Goal: Transaction & Acquisition: Book appointment/travel/reservation

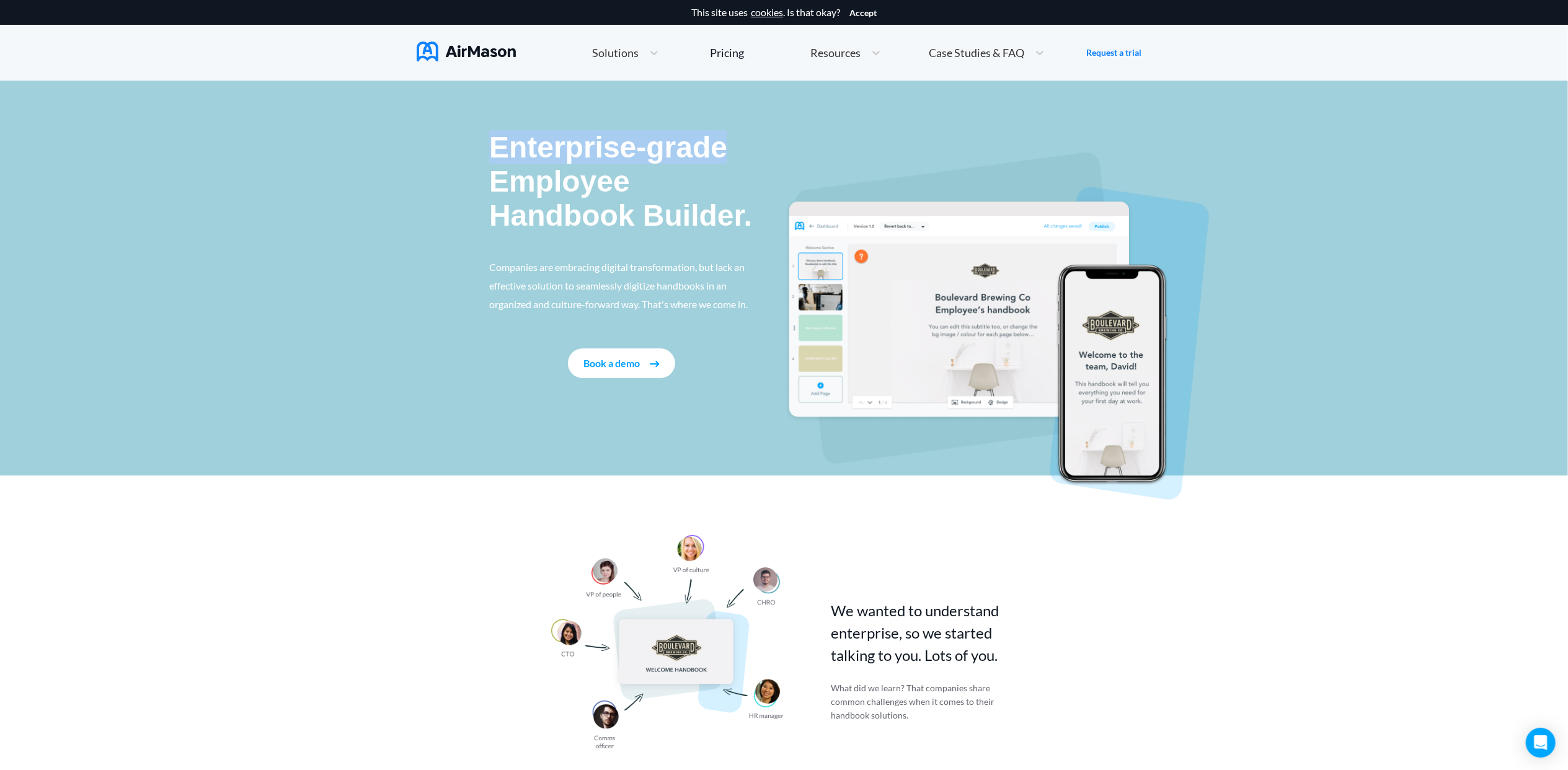
drag, startPoint x: 490, startPoint y: 144, endPoint x: 733, endPoint y: 147, distance: 243.0
click at [735, 147] on p "Enterprise-grade Employee Handbook Builder." at bounding box center [622, 181] width 265 height 103
drag, startPoint x: 496, startPoint y: 186, endPoint x: 662, endPoint y: 189, distance: 166.0
click at [662, 189] on p "Enterprise-grade Employee Handbook Builder." at bounding box center [622, 181] width 265 height 103
drag, startPoint x: 485, startPoint y: 269, endPoint x: 761, endPoint y: 261, distance: 276.1
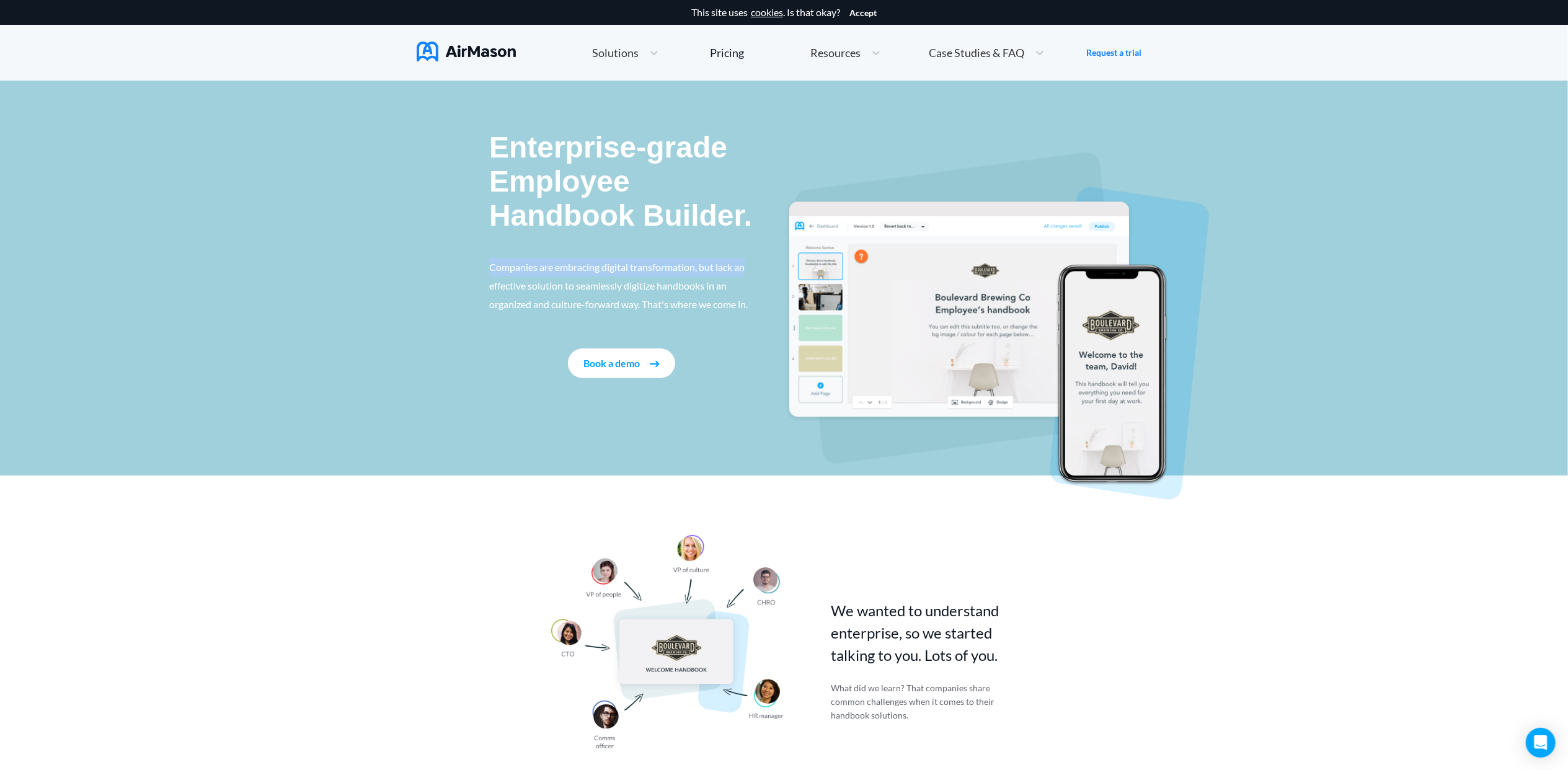
click at [761, 261] on div "Enterprise-grade Employee Handbook Builder. Companies are embracing digital tra…" at bounding box center [784, 277] width 1568 height 395
drag, startPoint x: 485, startPoint y: 289, endPoint x: 755, endPoint y: 281, distance: 270.1
click at [755, 281] on div "Enterprise-grade Employee Handbook Builder. Companies are embracing digital tra…" at bounding box center [784, 277] width 1568 height 395
drag, startPoint x: 514, startPoint y: 308, endPoint x: 769, endPoint y: 304, distance: 255.0
click at [769, 304] on div "Enterprise-grade Employee Handbook Builder. Companies are embracing digital tra…" at bounding box center [784, 277] width 1568 height 395
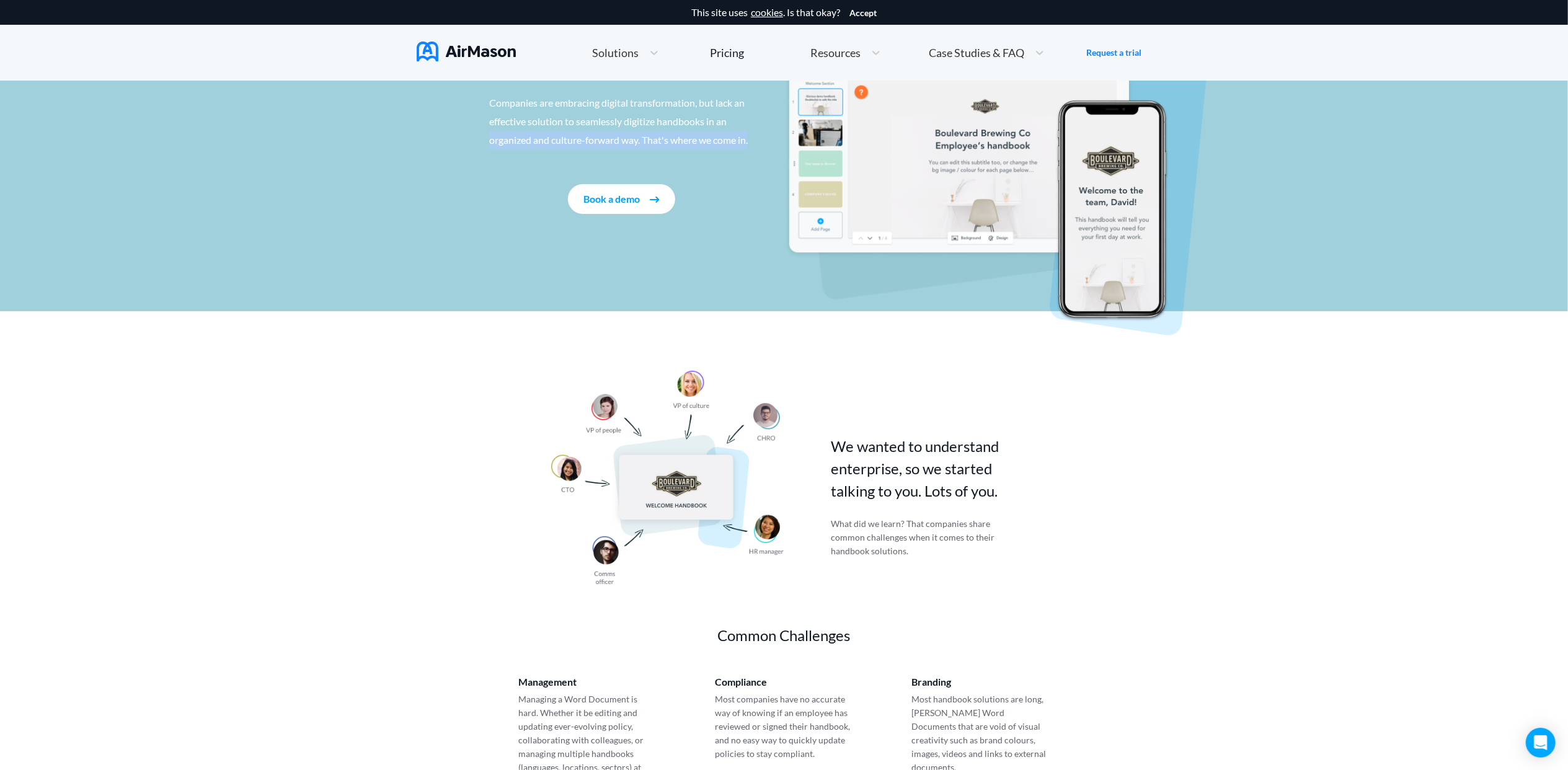
scroll to position [165, 0]
drag, startPoint x: 848, startPoint y: 446, endPoint x: 1012, endPoint y: 445, distance: 164.0
click at [1012, 445] on p "We wanted to understand enterprise, so we started talking to you. Lots of you." at bounding box center [931, 468] width 201 height 67
drag, startPoint x: 832, startPoint y: 474, endPoint x: 1010, endPoint y: 471, distance: 178.0
click at [1010, 471] on p "We wanted to understand enterprise, so we started talking to you. Lots of you." at bounding box center [931, 468] width 201 height 67
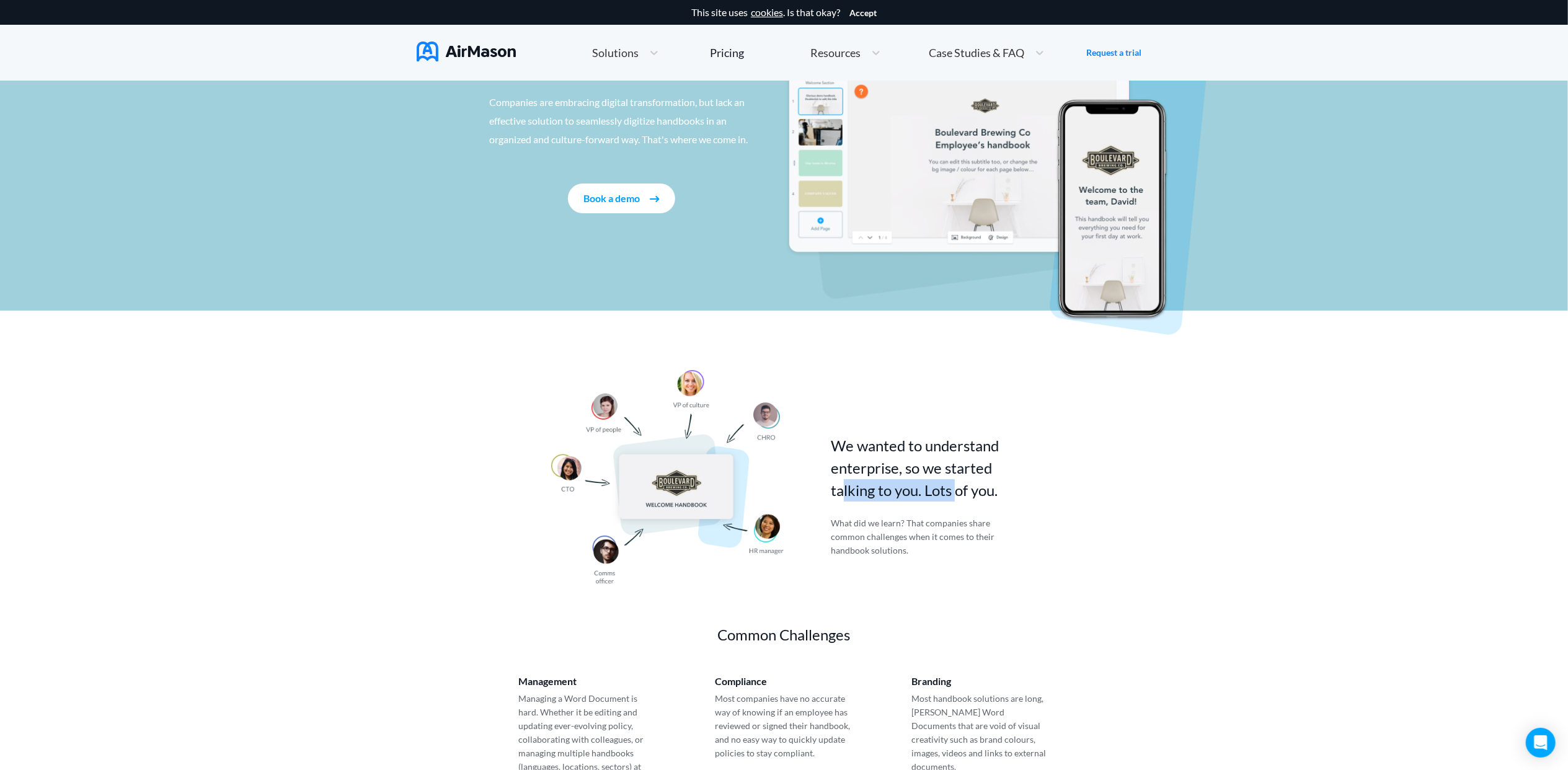
drag, startPoint x: 852, startPoint y: 497, endPoint x: 981, endPoint y: 493, distance: 129.1
click at [981, 493] on p "We wanted to understand enterprise, so we started talking to you. Lots of you." at bounding box center [931, 468] width 201 height 67
drag, startPoint x: 833, startPoint y: 527, endPoint x: 1013, endPoint y: 524, distance: 180.0
click at [1013, 524] on div "We wanted to understand enterprise, so we started talking to you. Lots of you. …" at bounding box center [931, 477] width 201 height 214
drag, startPoint x: 832, startPoint y: 539, endPoint x: 997, endPoint y: 539, distance: 165.0
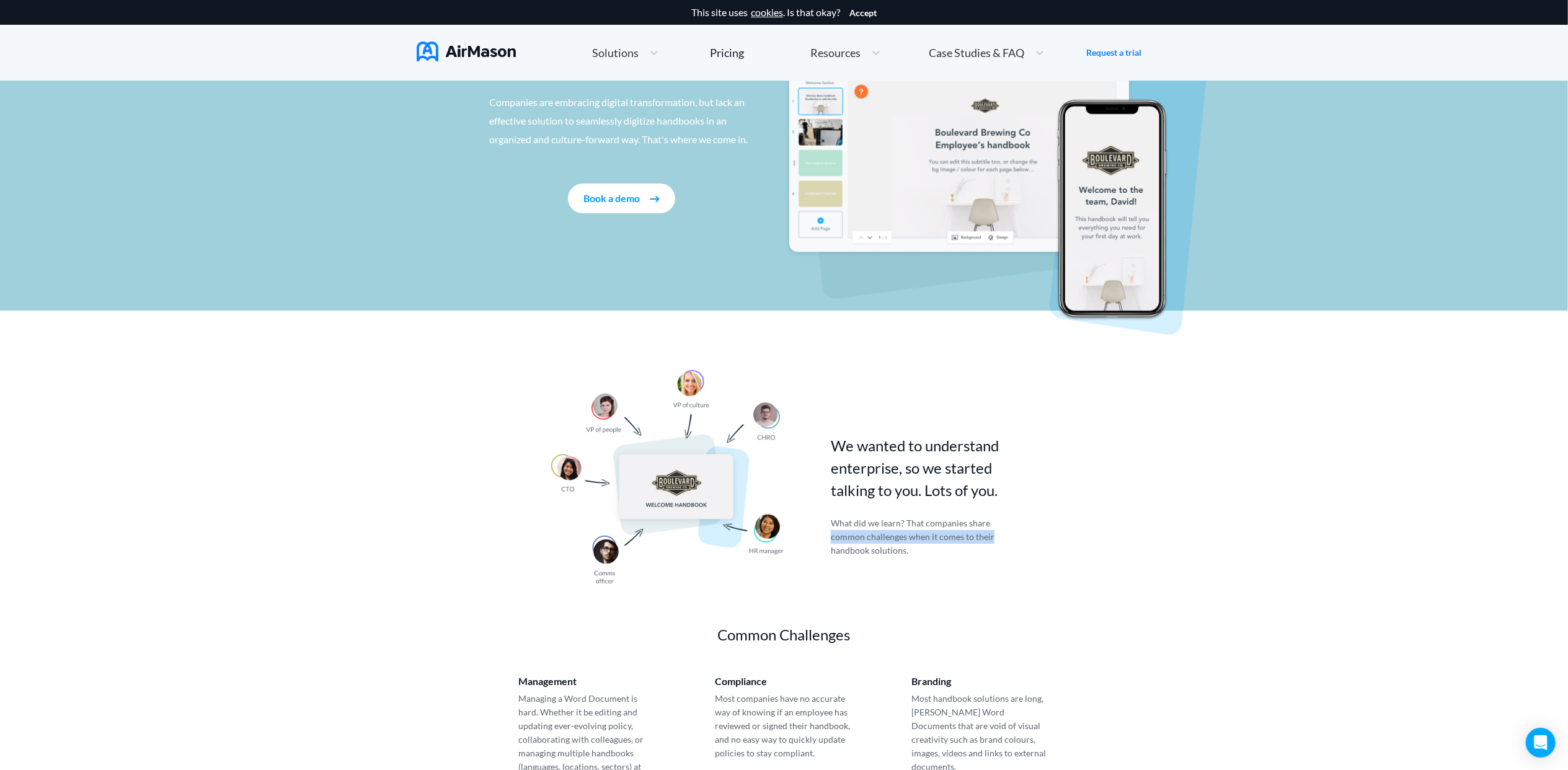
click at [997, 539] on p "What did we learn? That companies share common challenges when it comes to thei…" at bounding box center [916, 537] width 171 height 41
drag, startPoint x: 851, startPoint y: 549, endPoint x: 906, endPoint y: 551, distance: 55.0
click at [906, 551] on p "What did we learn? That companies share common challenges when it comes to thei…" at bounding box center [916, 537] width 171 height 41
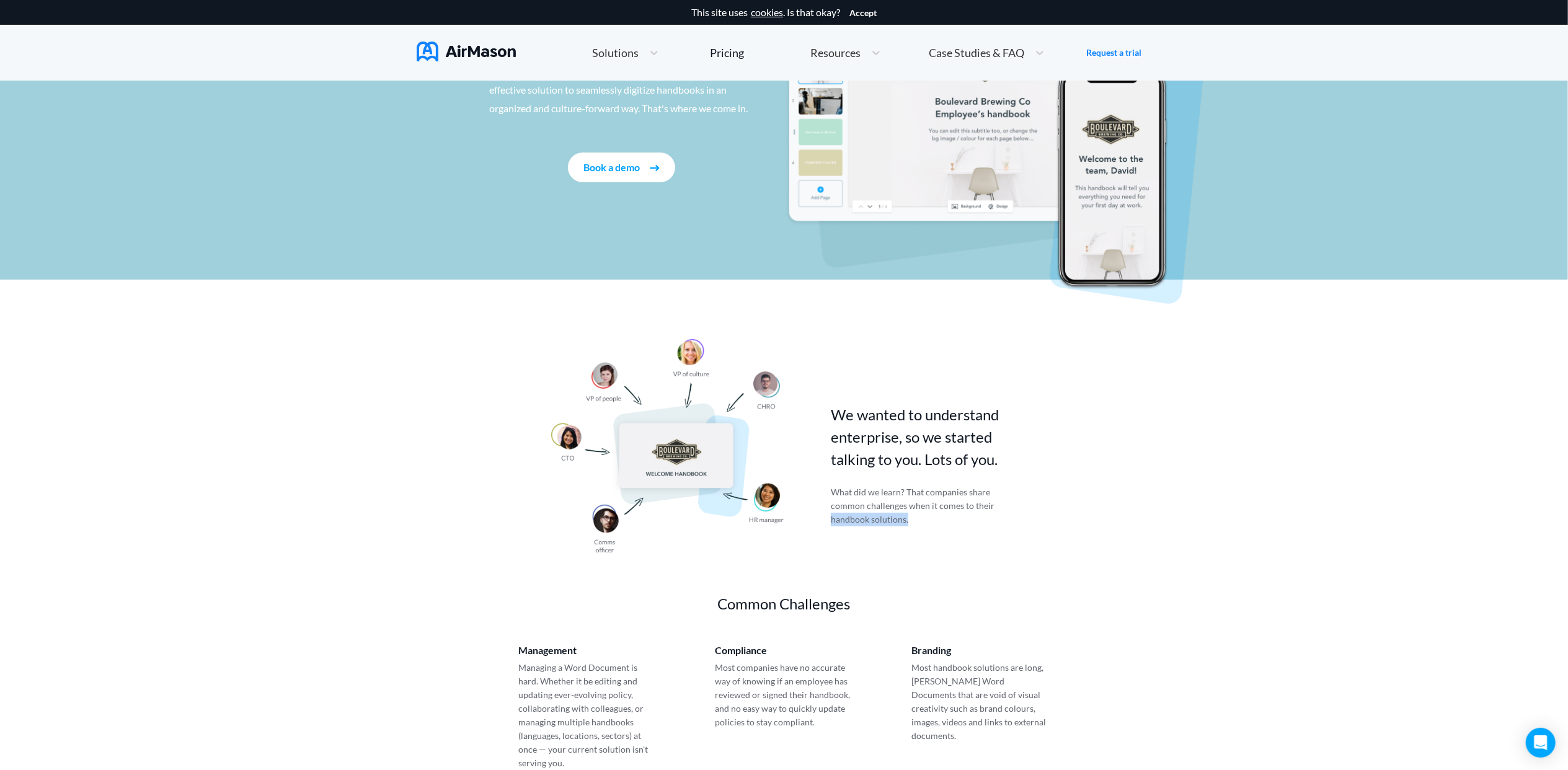
scroll to position [248, 0]
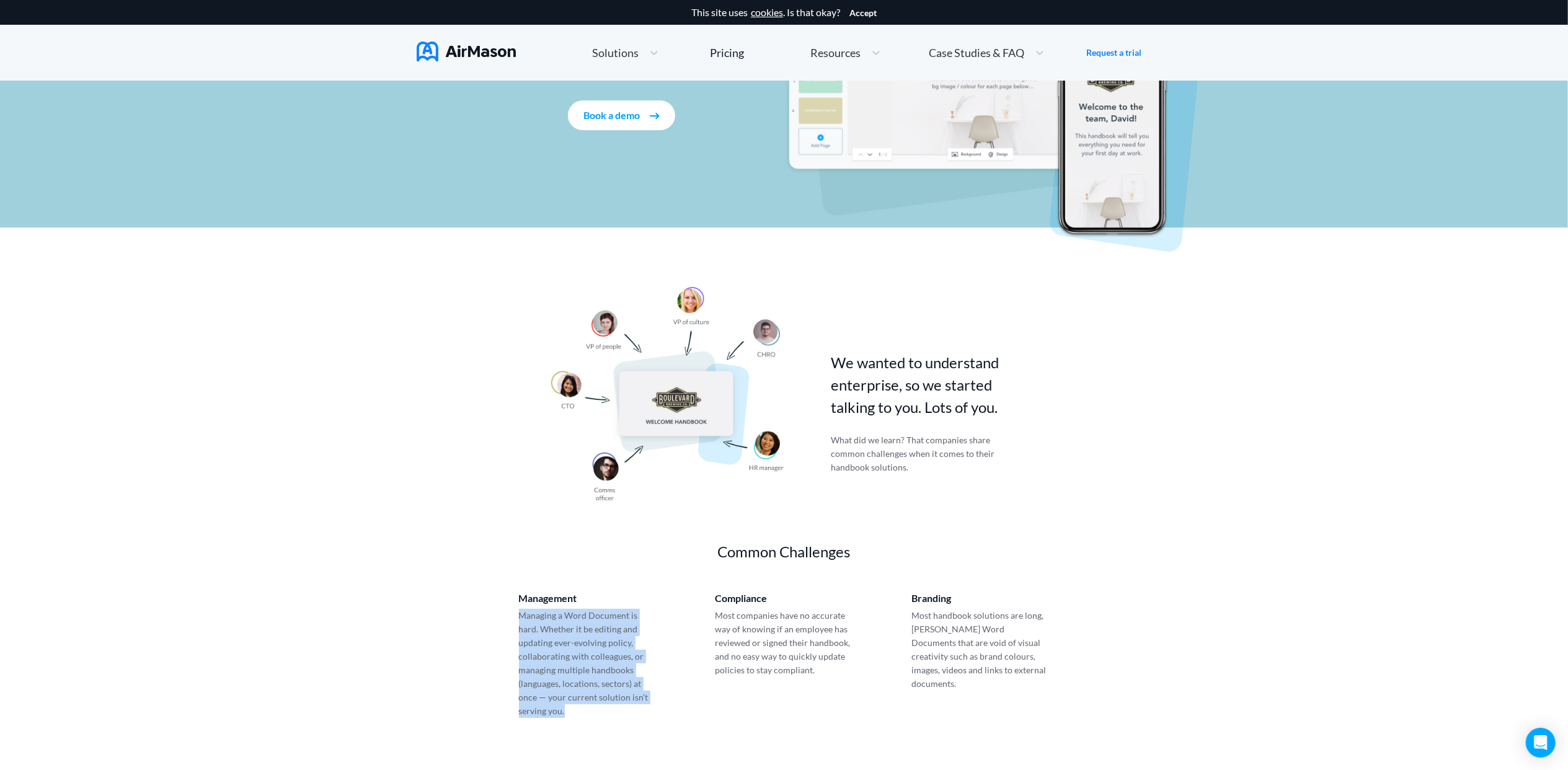
drag, startPoint x: 514, startPoint y: 615, endPoint x: 666, endPoint y: 702, distance: 175.1
click at [666, 702] on div "Management Managing a Word Document is hard. Whether it be editing and updating…" at bounding box center [784, 655] width 590 height 185
drag, startPoint x: 666, startPoint y: 702, endPoint x: 858, endPoint y: 623, distance: 207.6
click at [858, 623] on div "Management Managing a Word Document is hard. Whether it be editing and updating…" at bounding box center [784, 655] width 590 height 185
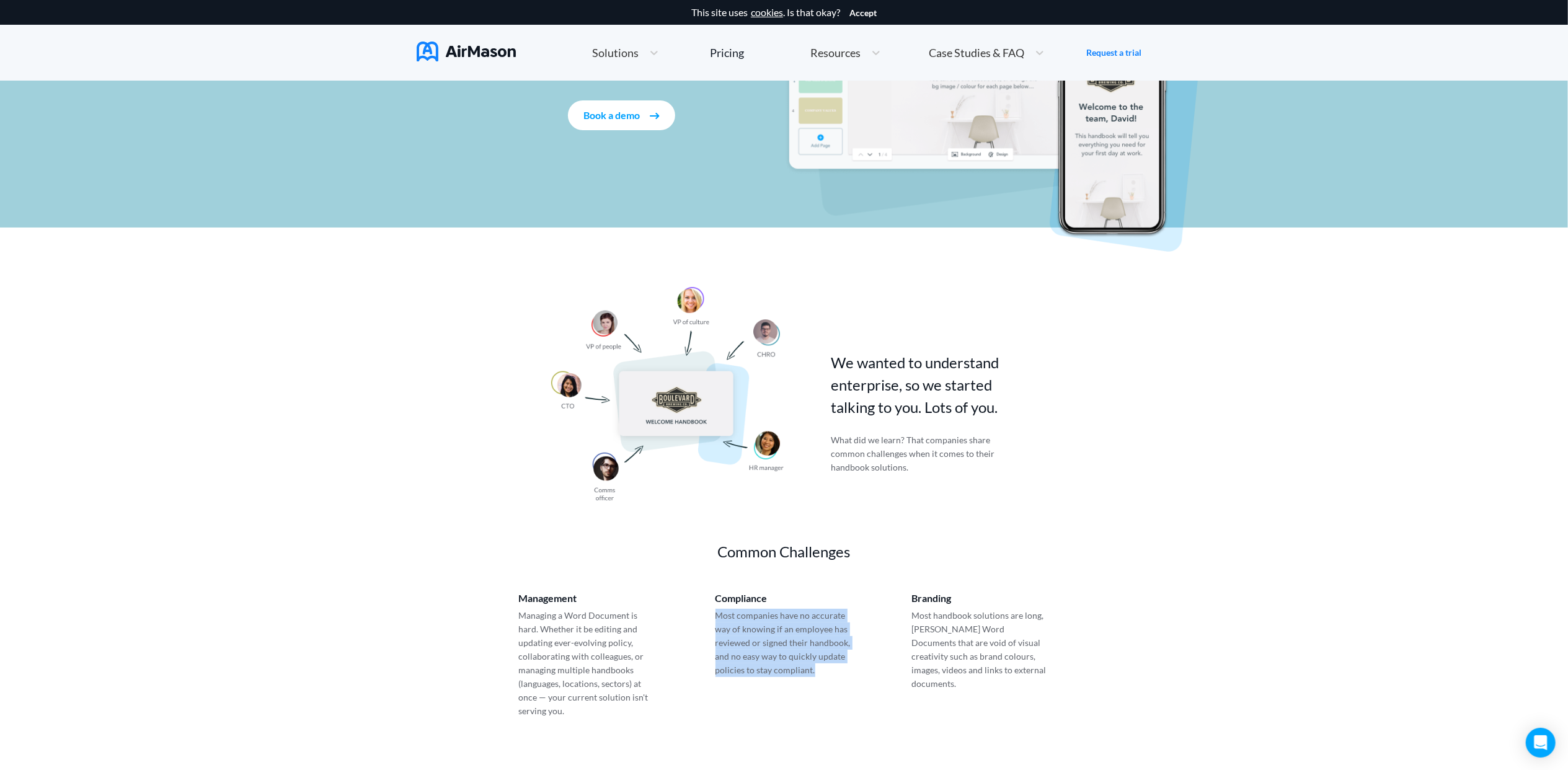
drag, startPoint x: 719, startPoint y: 614, endPoint x: 866, endPoint y: 671, distance: 157.7
click at [866, 671] on div "Management Managing a Word Document is hard. Whether it be editing and updating…" at bounding box center [784, 655] width 590 height 185
drag, startPoint x: 924, startPoint y: 613, endPoint x: 1055, endPoint y: 615, distance: 131.0
click at [1055, 615] on div "Management Managing a Word Document is hard. Whether it be editing and updating…" at bounding box center [784, 655] width 590 height 185
drag, startPoint x: 1055, startPoint y: 615, endPoint x: 1045, endPoint y: 633, distance: 20.6
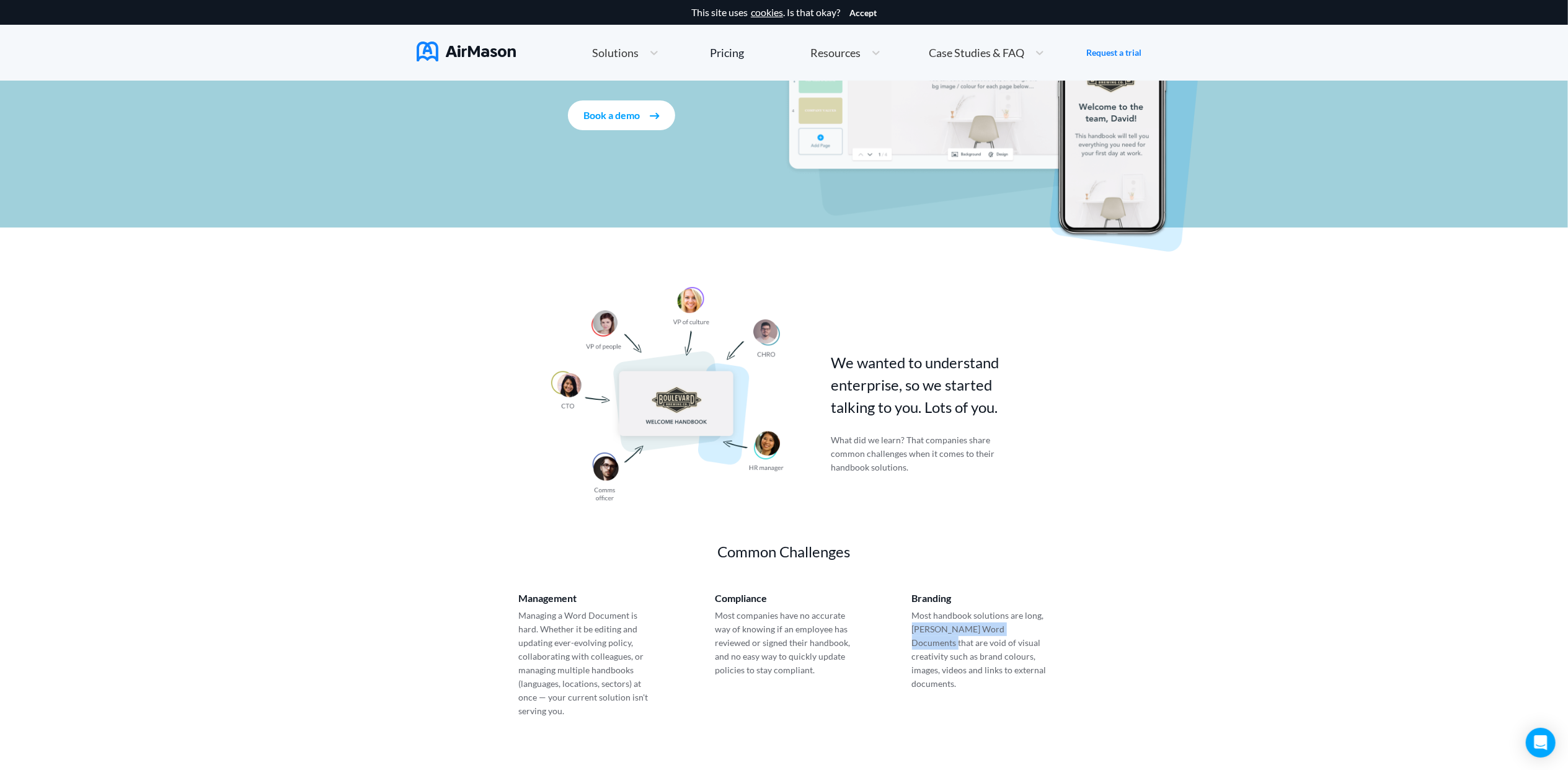
click at [1047, 633] on div "Management Managing a Word Document is hard. Whether it be editing and updating…" at bounding box center [784, 655] width 590 height 185
drag, startPoint x: 1045, startPoint y: 633, endPoint x: 1042, endPoint y: 643, distance: 10.4
click at [1042, 643] on div "Management Managing a Word Document is hard. Whether it be editing and updating…" at bounding box center [784, 655] width 590 height 185
drag, startPoint x: 1042, startPoint y: 643, endPoint x: 1035, endPoint y: 673, distance: 30.8
click at [1035, 673] on p "Most handbook solutions are long, [PERSON_NAME] Word Documents that are void of…" at bounding box center [981, 649] width 138 height 82
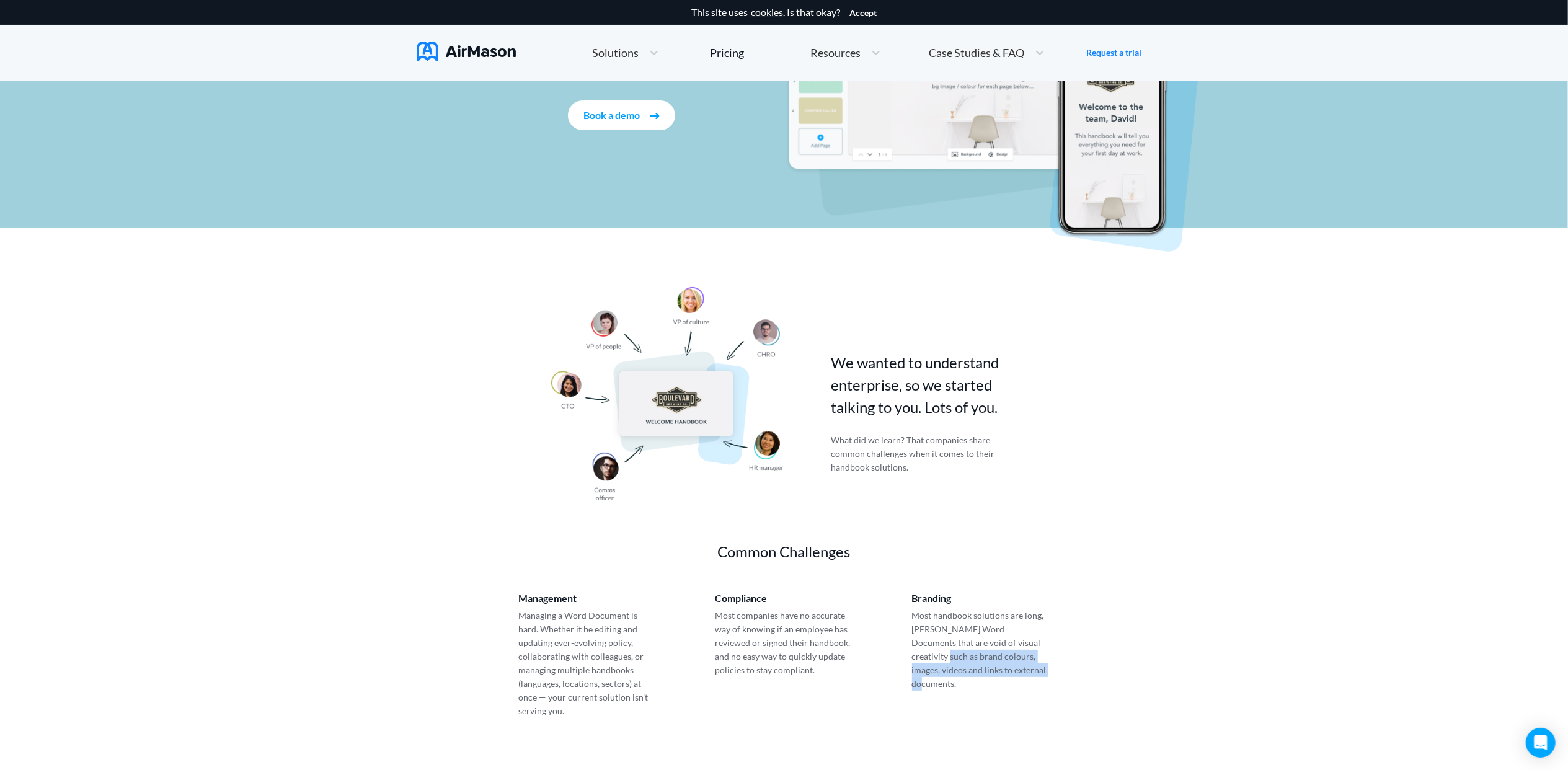
click at [1030, 672] on p "Most handbook solutions are long, [PERSON_NAME] Word Documents that are void of…" at bounding box center [981, 649] width 138 height 82
click at [1032, 669] on p "Most handbook solutions are long, [PERSON_NAME] Word Documents that are void of…" at bounding box center [981, 649] width 138 height 82
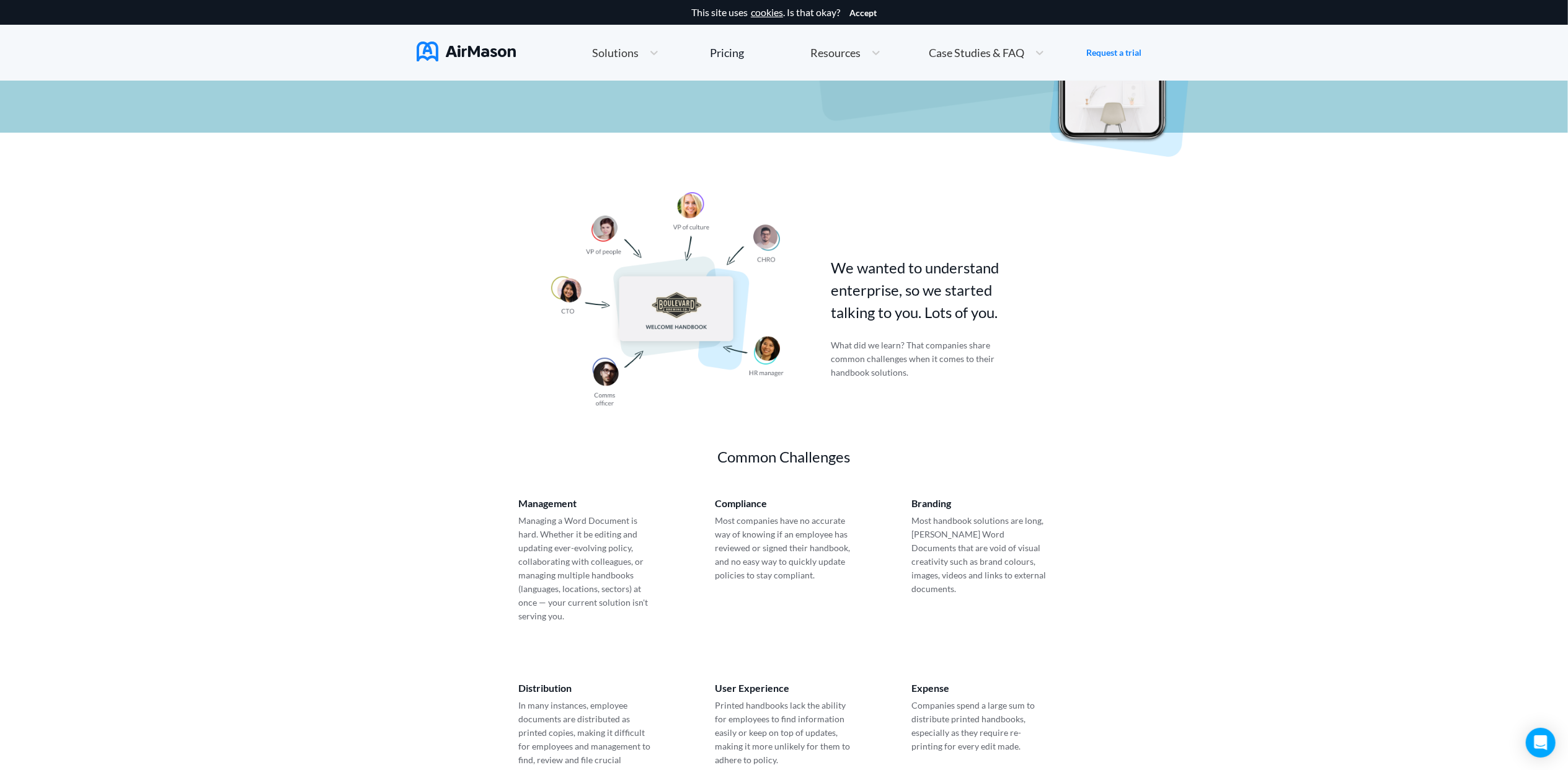
scroll to position [578, 0]
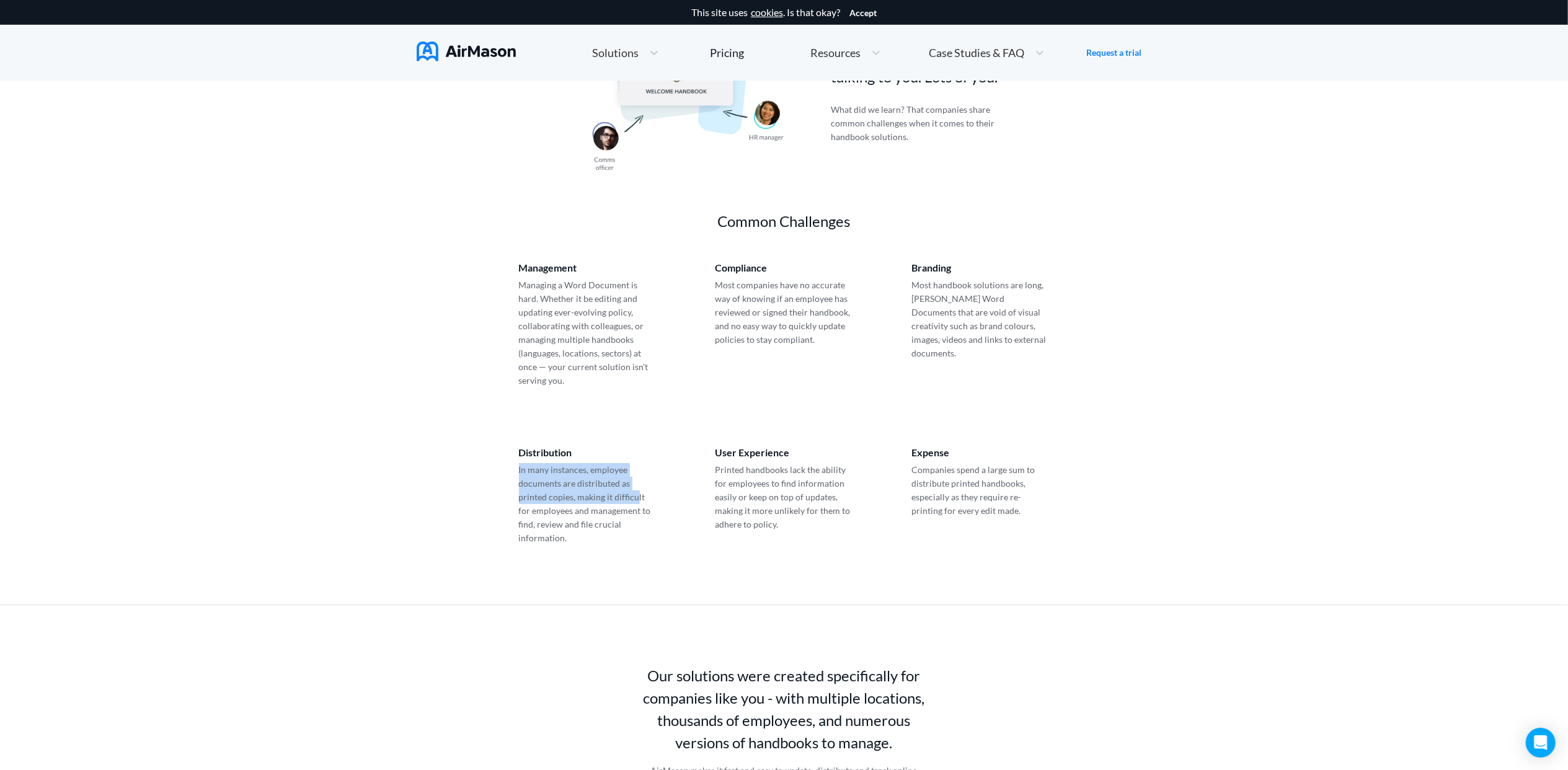
drag, startPoint x: 524, startPoint y: 459, endPoint x: 634, endPoint y: 482, distance: 112.4
click at [634, 482] on div "Distribution In many instances, employee documents are distributed as printed c…" at bounding box center [784, 496] width 590 height 157
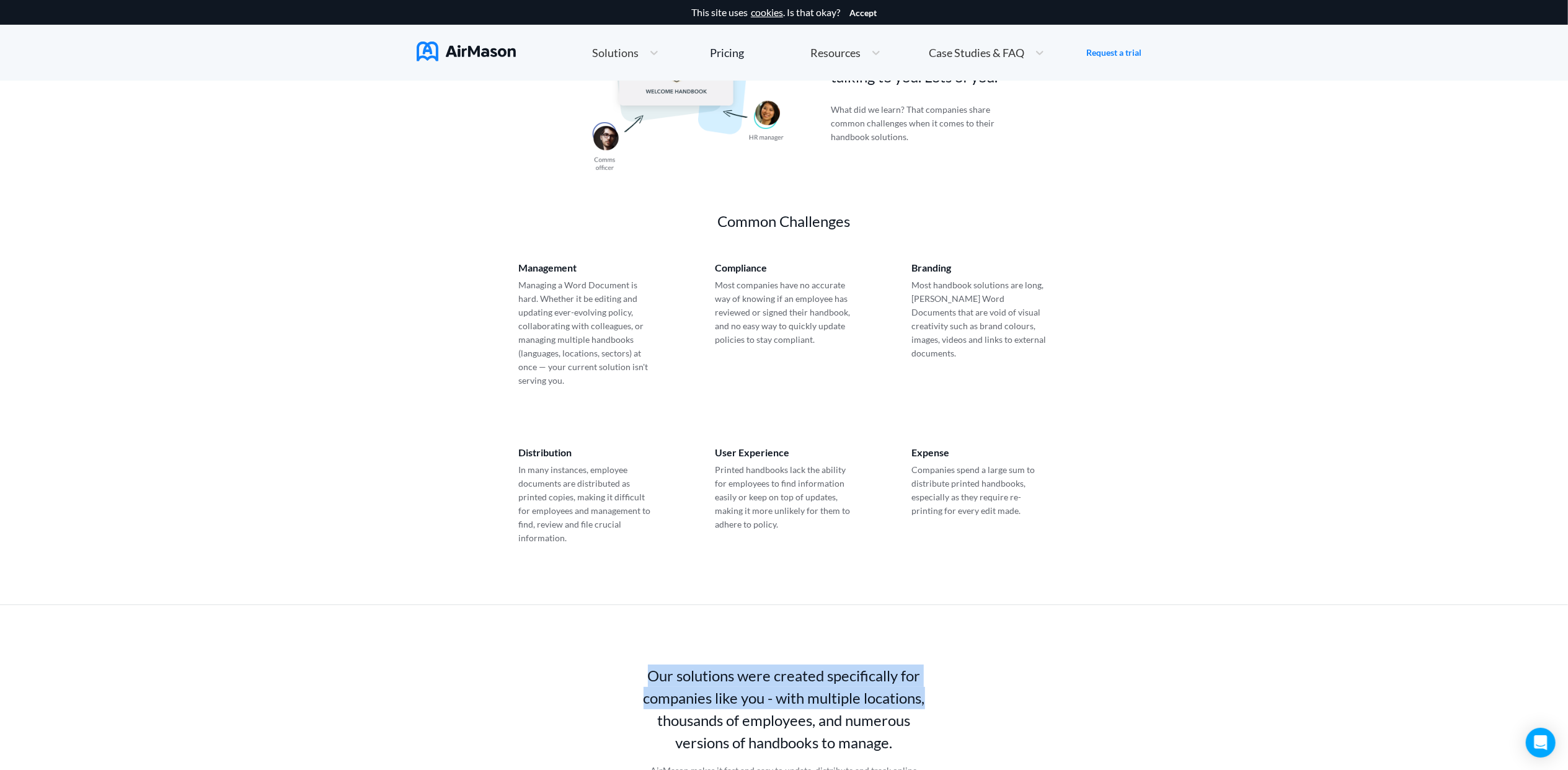
drag, startPoint x: 648, startPoint y: 652, endPoint x: 948, endPoint y: 680, distance: 301.3
click at [948, 680] on div "Our solutions were created specifically for companies like you - with multiple …" at bounding box center [784, 713] width 590 height 156
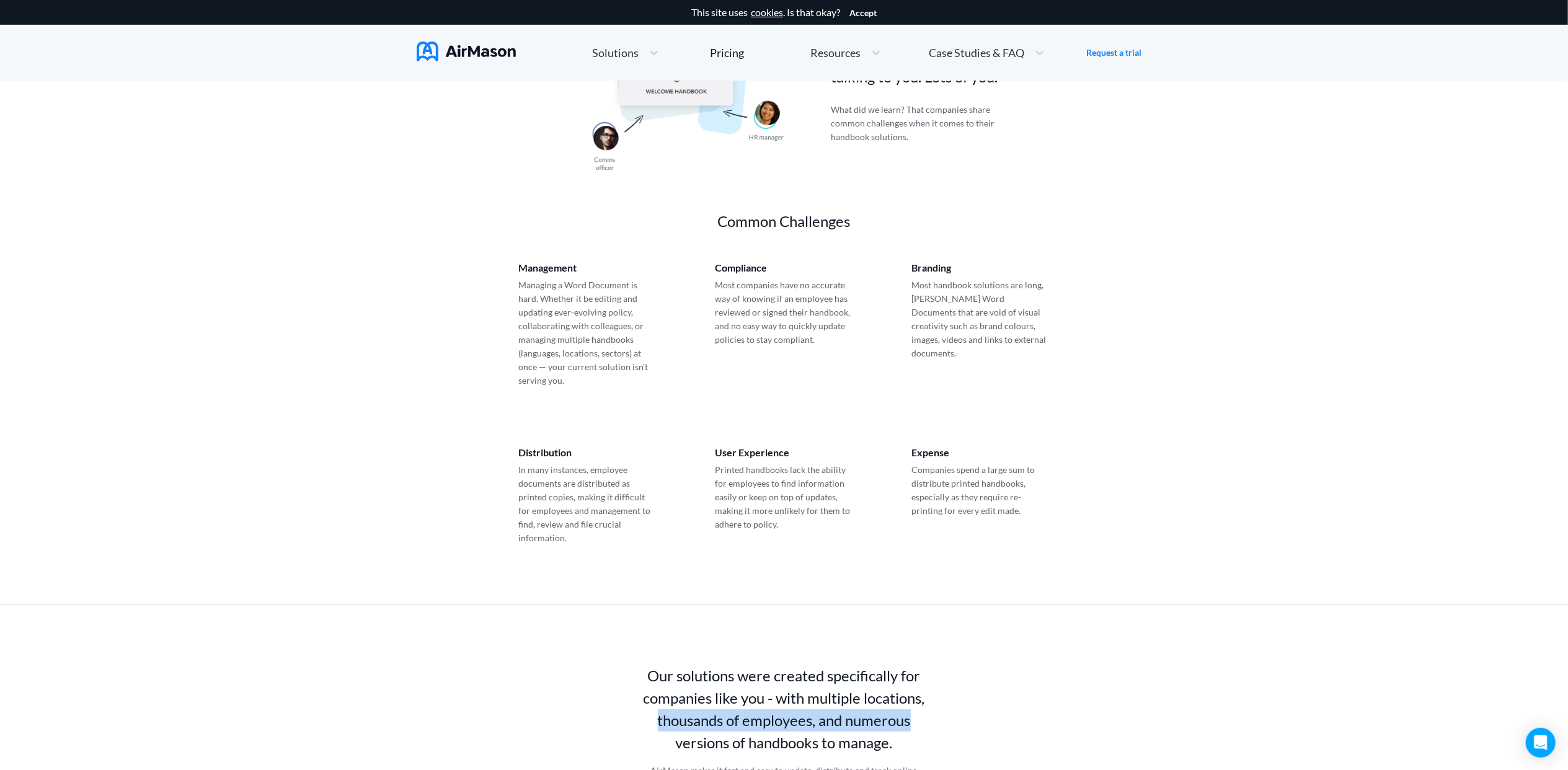
drag, startPoint x: 785, startPoint y: 696, endPoint x: 934, endPoint y: 695, distance: 149.0
click at [934, 695] on div "Our solutions were created specifically for companies like you - with multiple …" at bounding box center [784, 713] width 590 height 156
drag, startPoint x: 697, startPoint y: 720, endPoint x: 923, endPoint y: 715, distance: 226.1
click at [923, 715] on p "Our solutions were created specifically for companies like you - with multiple …" at bounding box center [784, 709] width 295 height 89
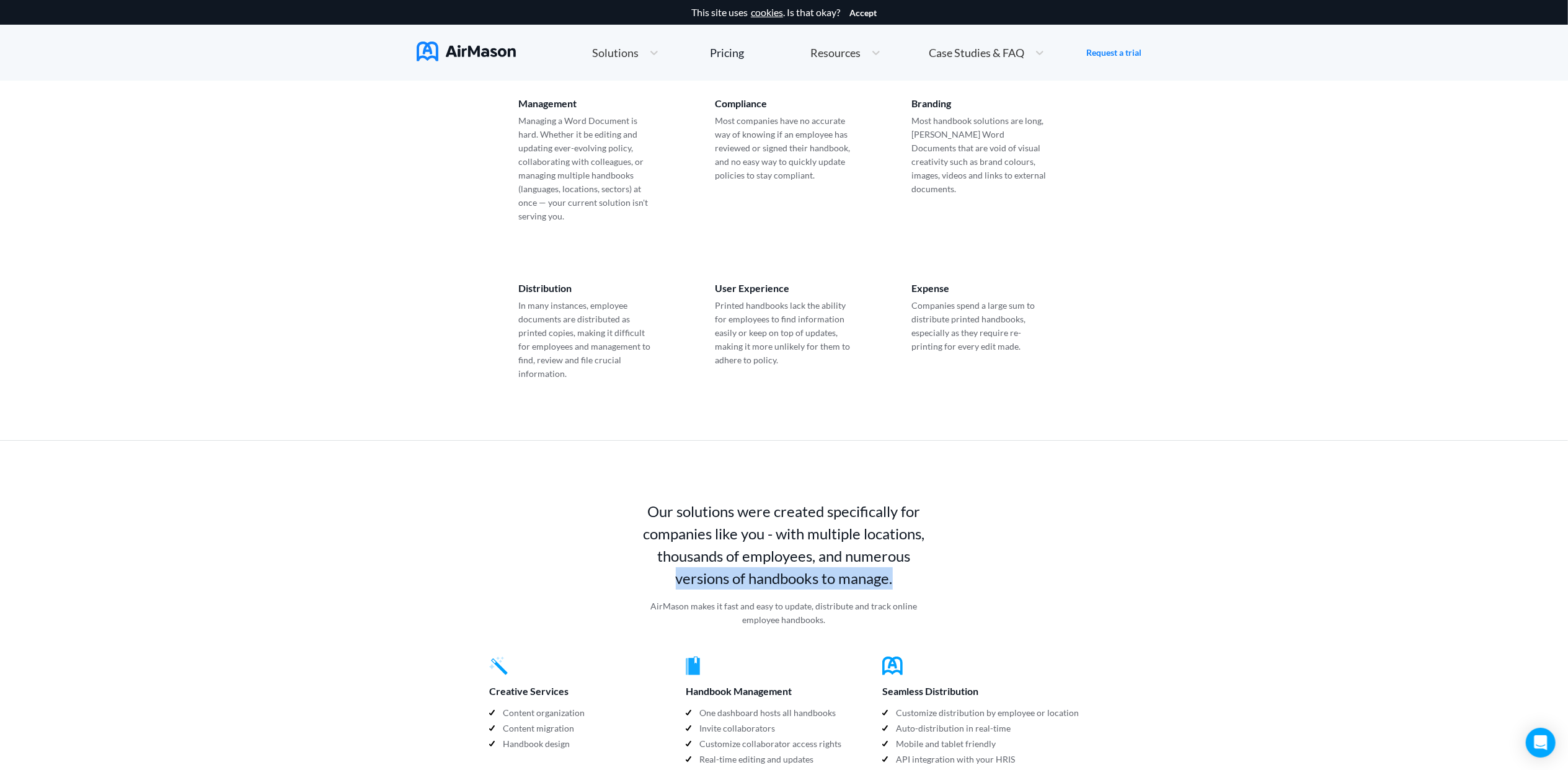
scroll to position [744, 0]
drag, startPoint x: 643, startPoint y: 574, endPoint x: 940, endPoint y: 575, distance: 297.0
click at [940, 575] on div "Our solutions were created specifically for companies like you - with multiple …" at bounding box center [784, 547] width 590 height 156
drag, startPoint x: 940, startPoint y: 575, endPoint x: 791, endPoint y: 598, distance: 150.8
click at [791, 598] on p "AirMason makes it fast and easy to update, distribute and track online employee…" at bounding box center [784, 611] width 295 height 27
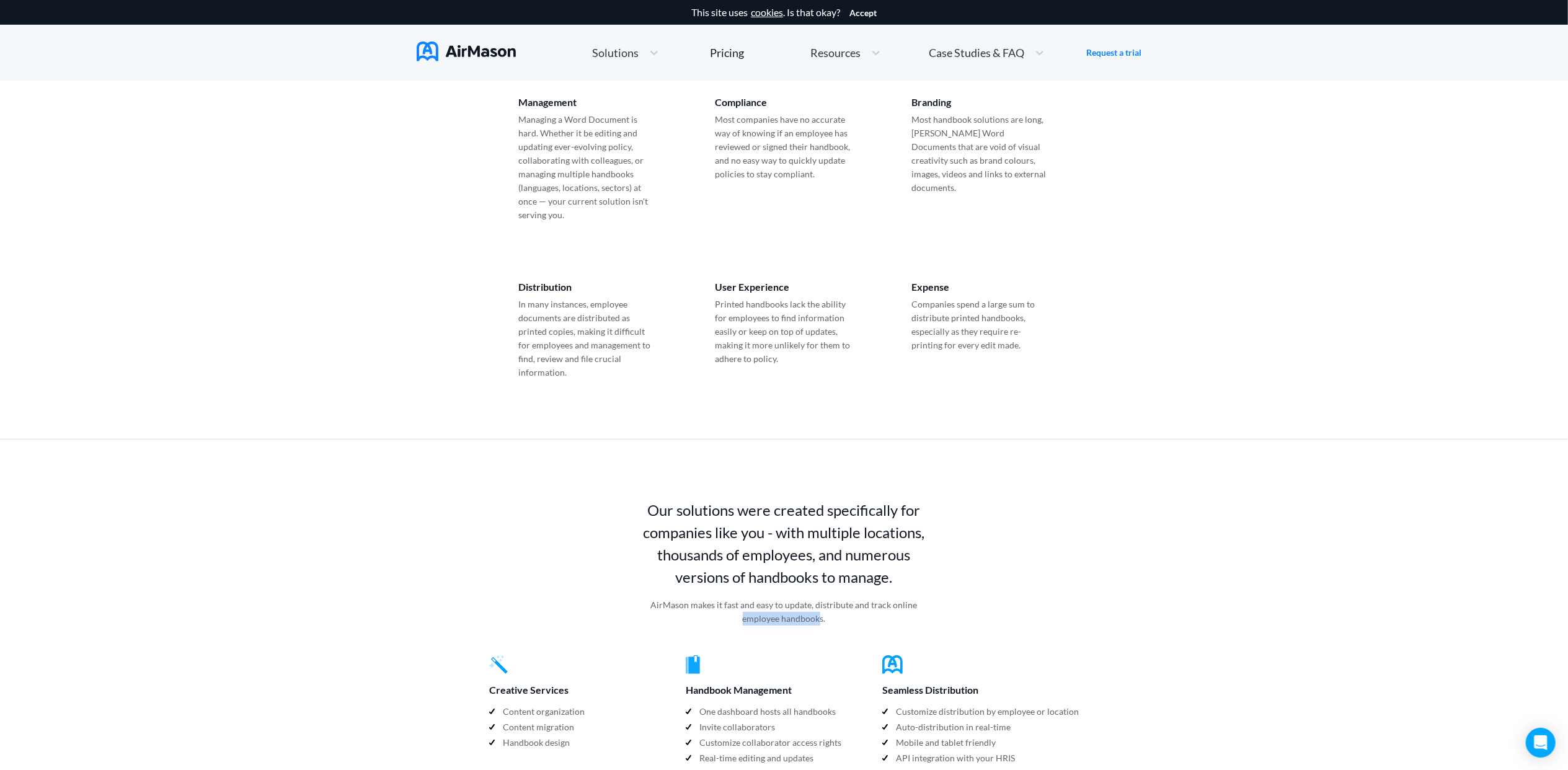
drag, startPoint x: 736, startPoint y: 595, endPoint x: 822, endPoint y: 595, distance: 86.0
click at [822, 598] on p "AirMason makes it fast and easy to update, distribute and track online employee…" at bounding box center [784, 611] width 295 height 27
click at [573, 736] on div "Handbook design" at bounding box center [587, 744] width 196 height 16
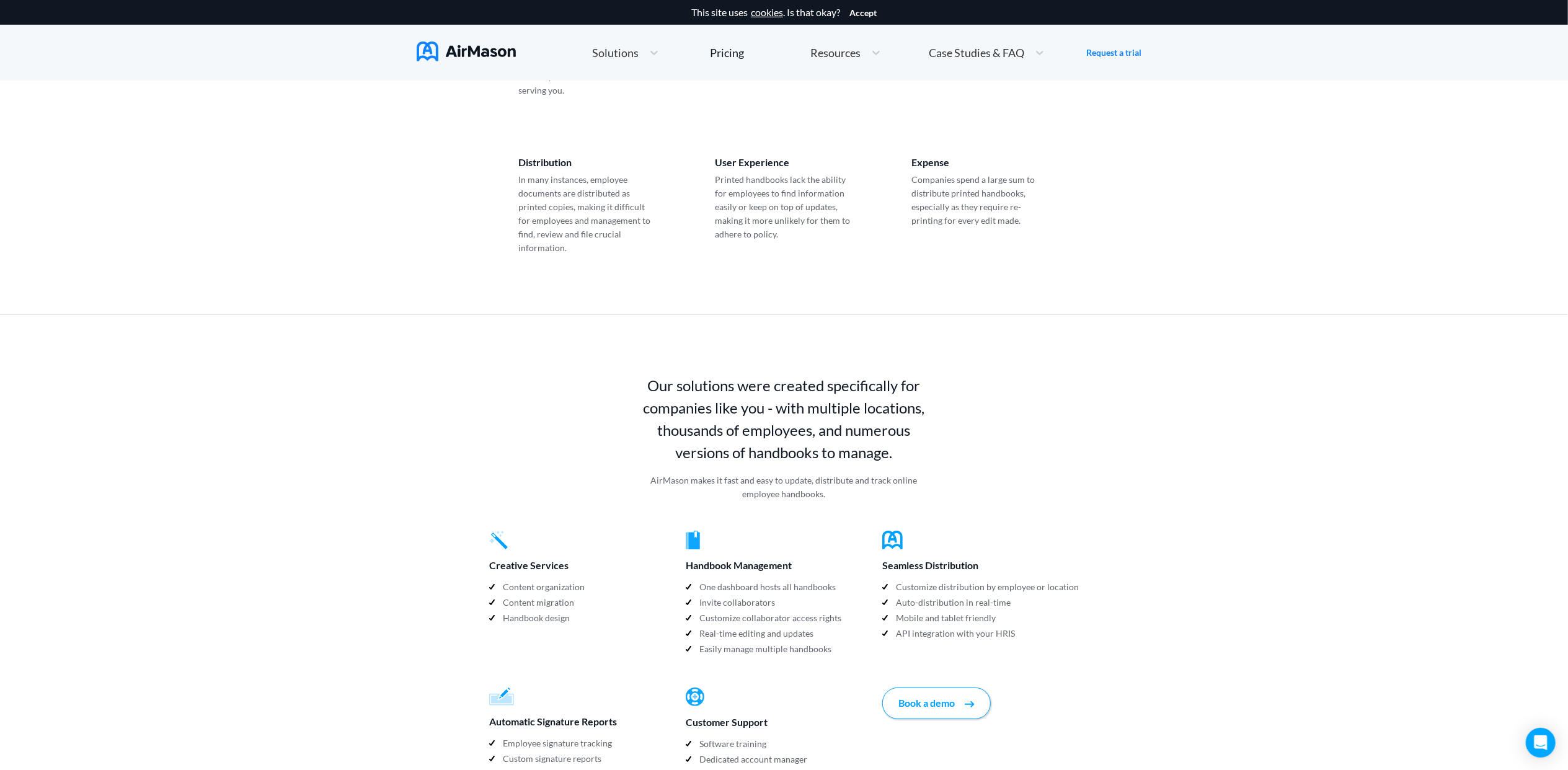
scroll to position [908, 0]
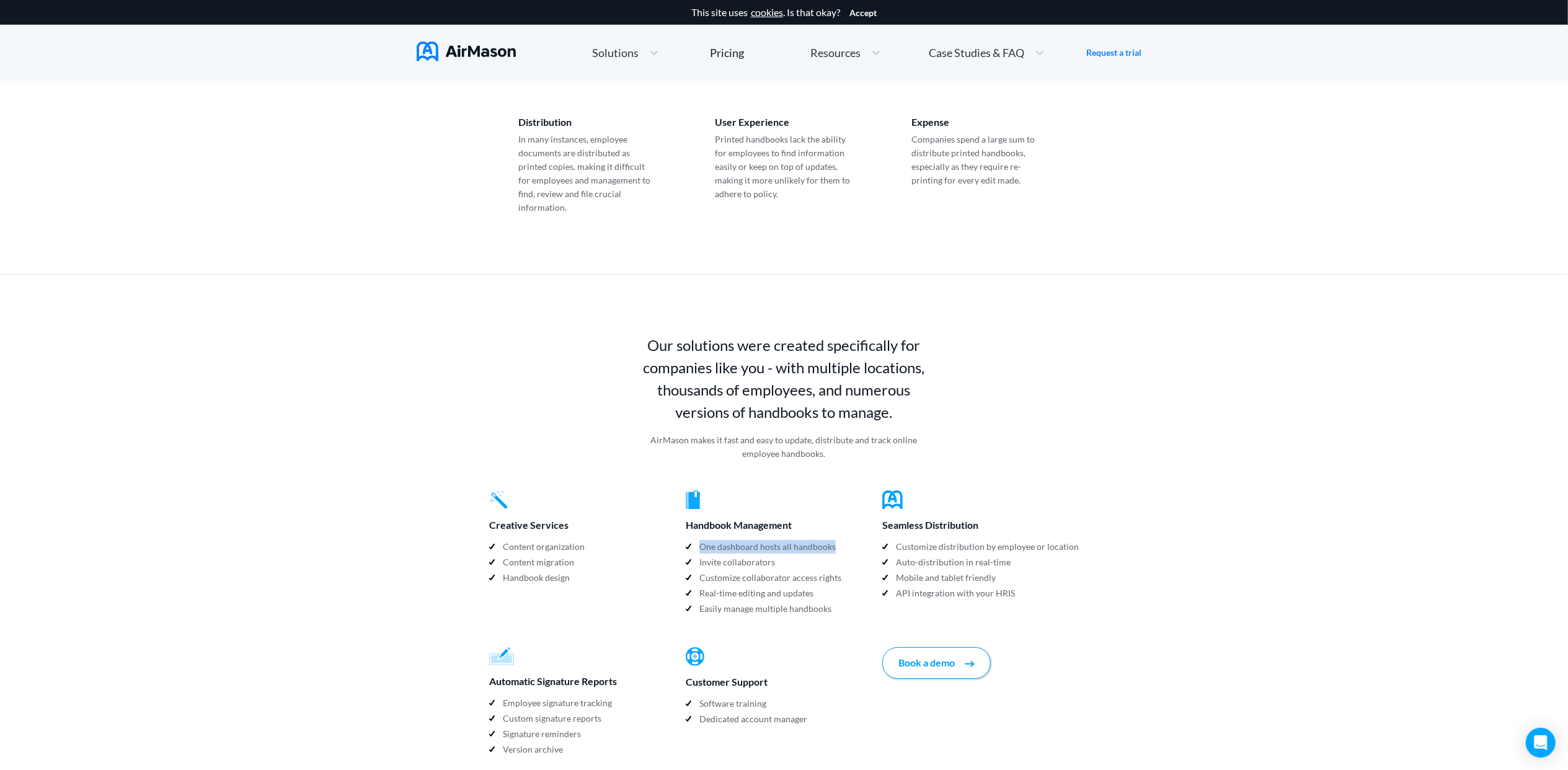
drag, startPoint x: 699, startPoint y: 521, endPoint x: 841, endPoint y: 519, distance: 142.0
click at [841, 540] on div "One dashboard hosts all handbooks" at bounding box center [784, 547] width 196 height 16
drag, startPoint x: 697, startPoint y: 553, endPoint x: 842, endPoint y: 553, distance: 145.0
click at [842, 570] on div "Customize collaborator access rights" at bounding box center [784, 578] width 196 height 16
drag, startPoint x: 842, startPoint y: 553, endPoint x: 823, endPoint y: 568, distance: 24.2
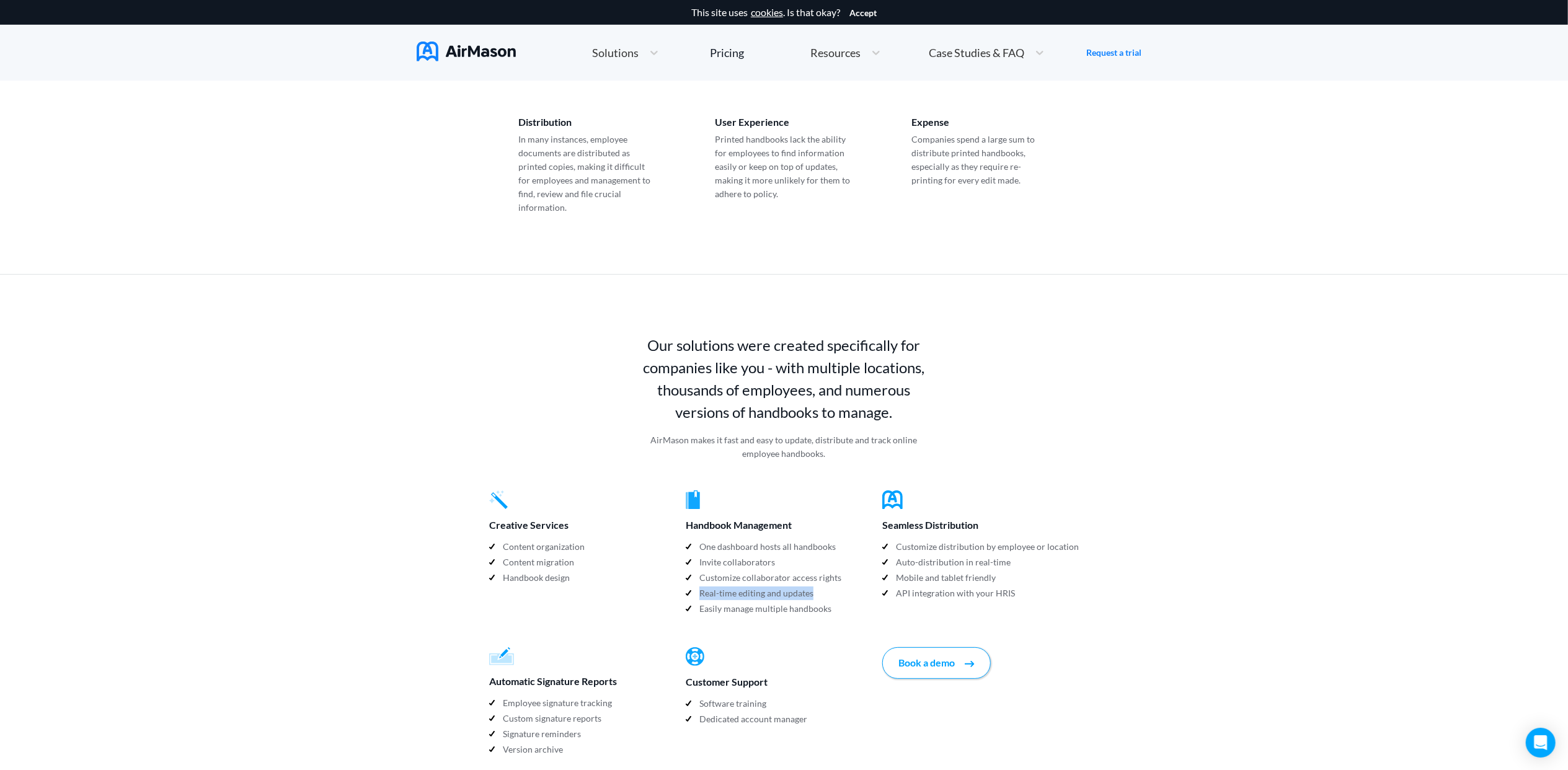
click at [822, 586] on div "Real-time editing and updates" at bounding box center [784, 594] width 196 height 16
drag, startPoint x: 823, startPoint y: 568, endPoint x: 844, endPoint y: 585, distance: 27.0
click at [844, 602] on div "Easily manage multiple handbooks" at bounding box center [784, 609] width 196 height 16
click at [845, 602] on div "Easily manage multiple handbooks" at bounding box center [784, 609] width 196 height 16
click at [1022, 586] on div "API integration with your HRIS" at bounding box center [980, 594] width 196 height 16
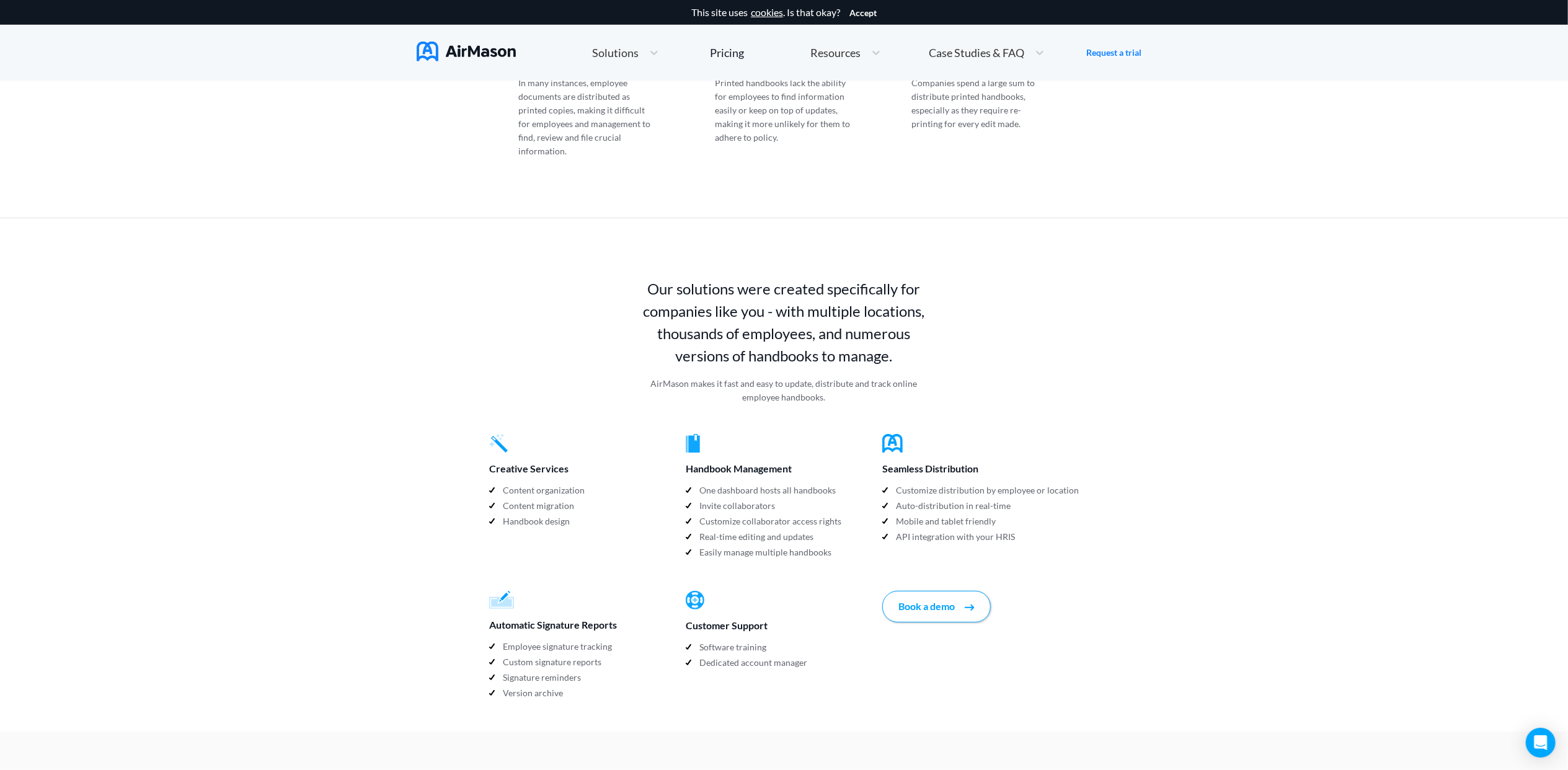
scroll to position [992, 0]
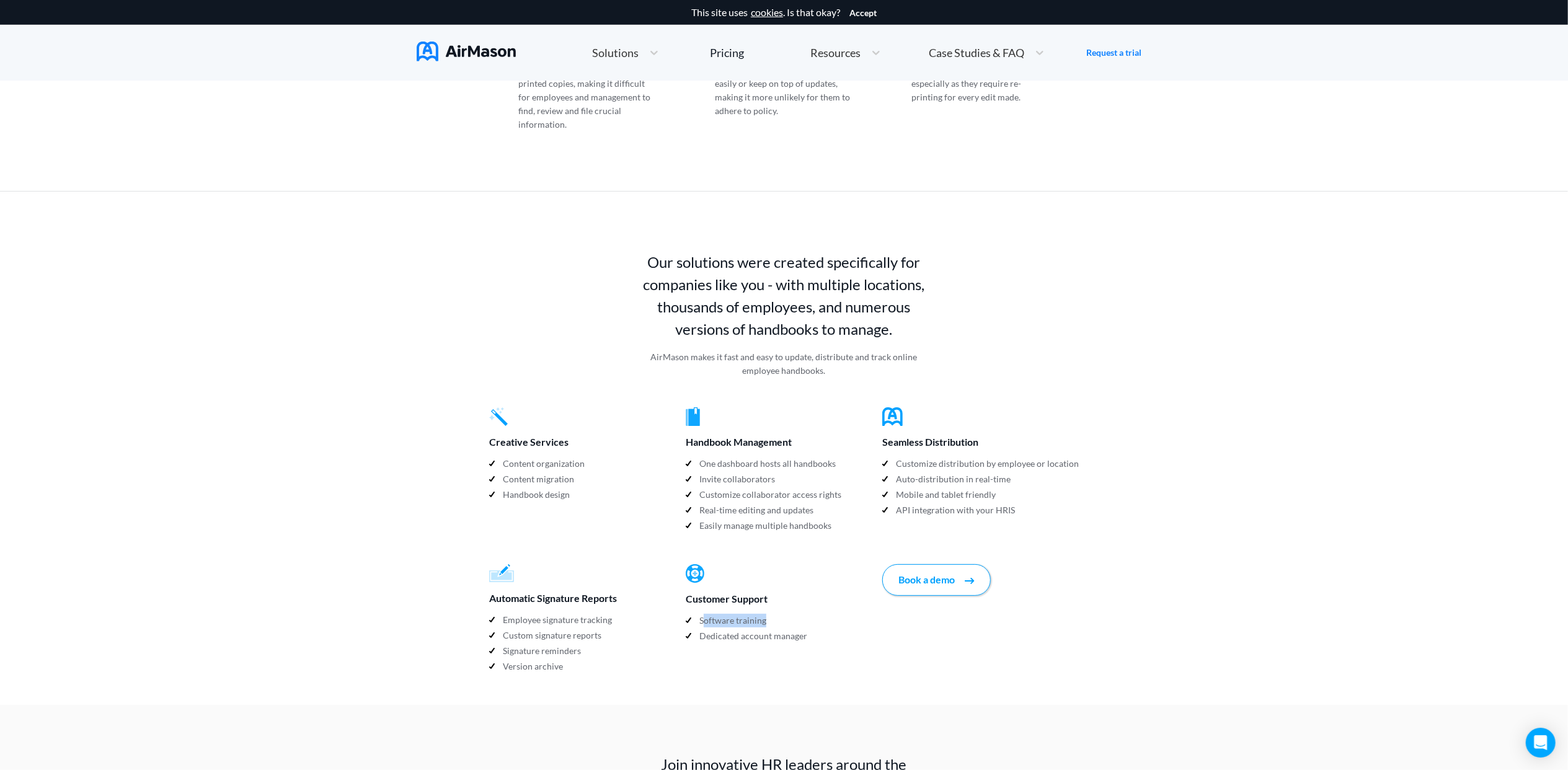
drag, startPoint x: 703, startPoint y: 594, endPoint x: 782, endPoint y: 596, distance: 79.0
click at [782, 614] on div "Software training" at bounding box center [784, 621] width 196 height 16
drag, startPoint x: 782, startPoint y: 596, endPoint x: 818, endPoint y: 615, distance: 40.7
click at [818, 629] on div "Dedicated account manager" at bounding box center [784, 637] width 196 height 16
click at [821, 629] on div "Dedicated account manager" at bounding box center [784, 637] width 196 height 16
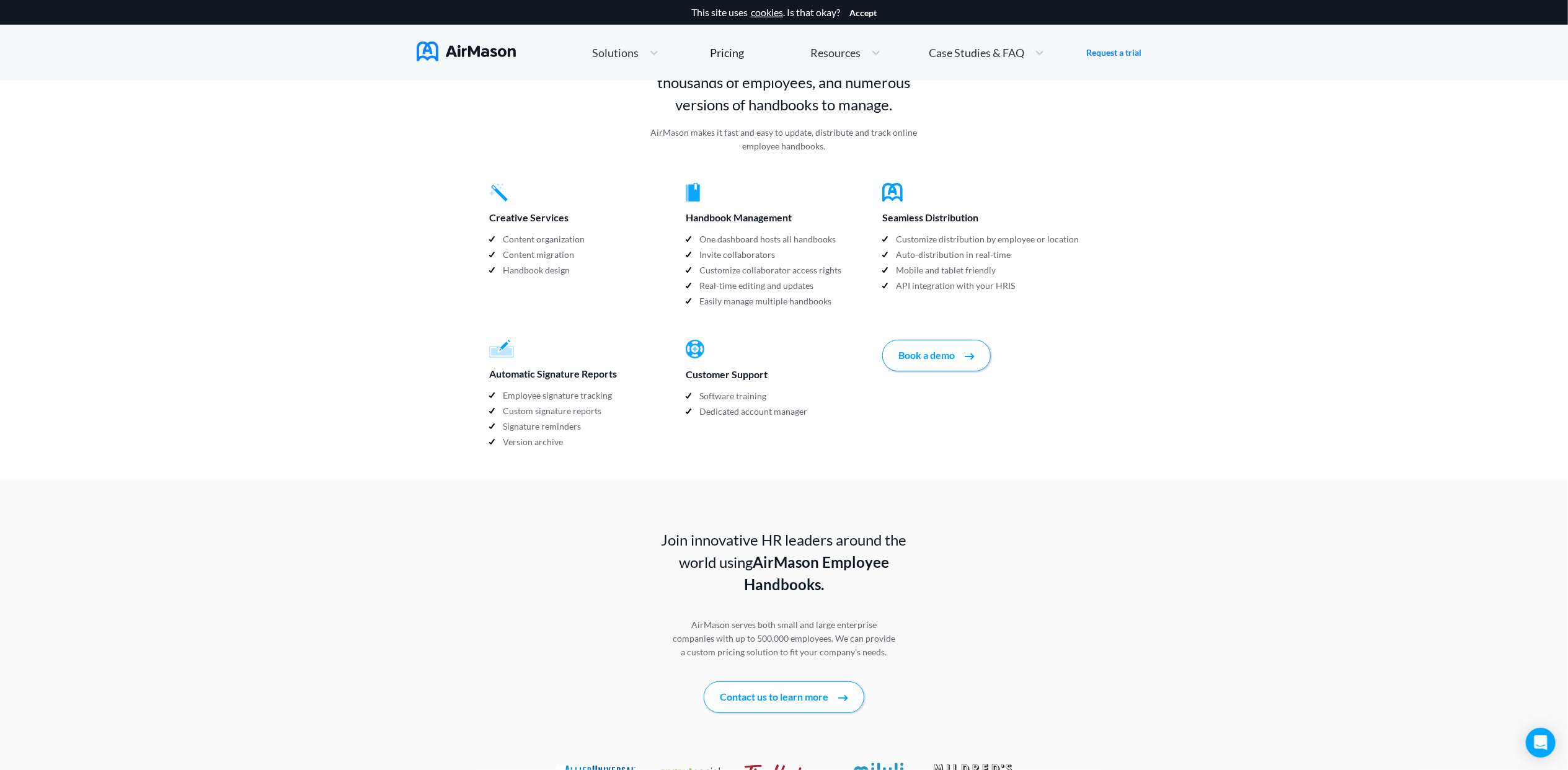
scroll to position [1239, 0]
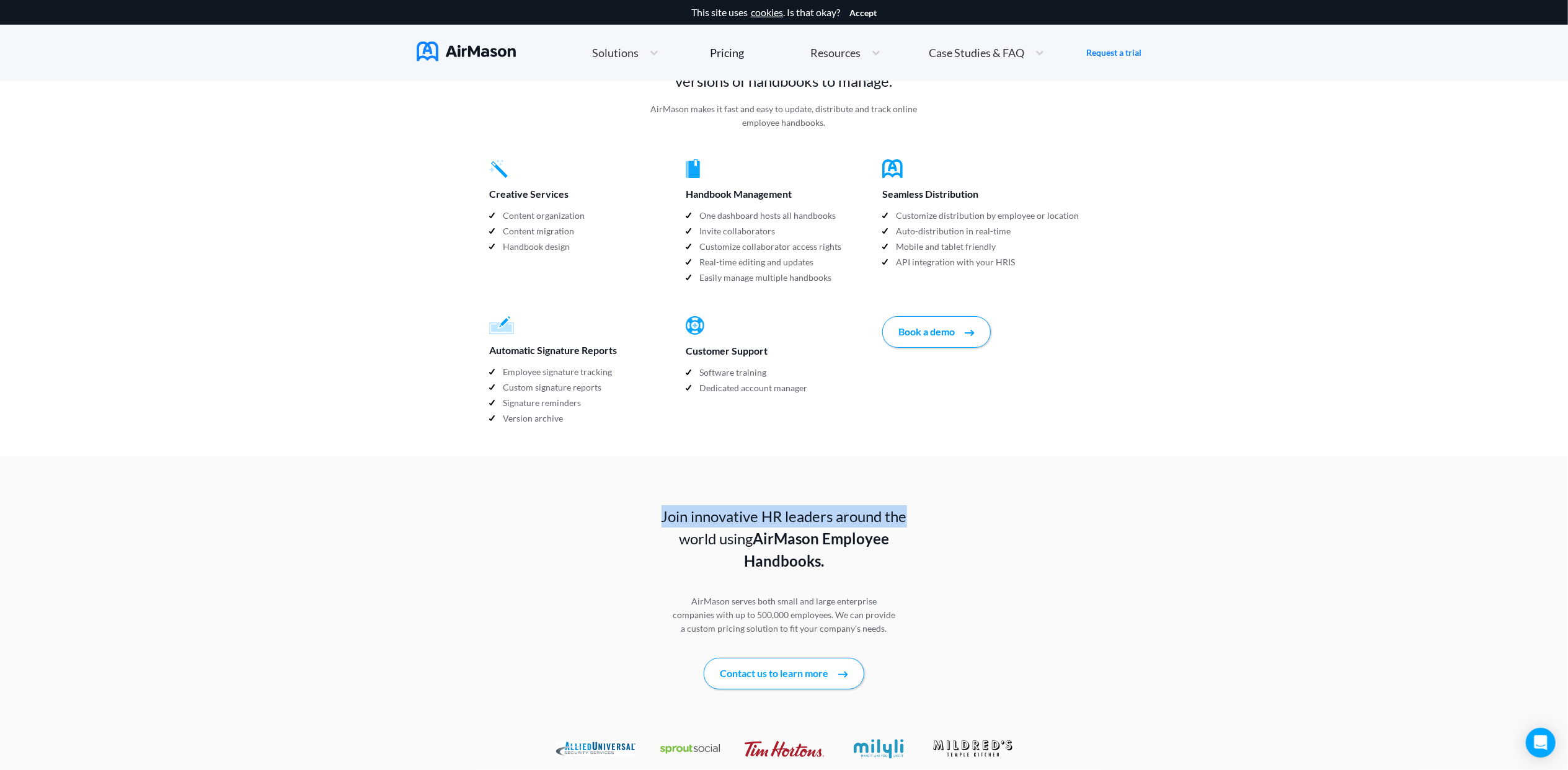
drag, startPoint x: 663, startPoint y: 481, endPoint x: 936, endPoint y: 487, distance: 273.1
click at [936, 505] on div "Join innovative HR leaders around the world using AirMason Employee Handbooks. …" at bounding box center [784, 597] width 320 height 184
drag, startPoint x: 678, startPoint y: 517, endPoint x: 904, endPoint y: 512, distance: 226.1
click at [904, 512] on p "Join innovative HR leaders around the world using AirMason Employee Handbooks." at bounding box center [784, 538] width 279 height 67
drag, startPoint x: 904, startPoint y: 512, endPoint x: 821, endPoint y: 536, distance: 86.4
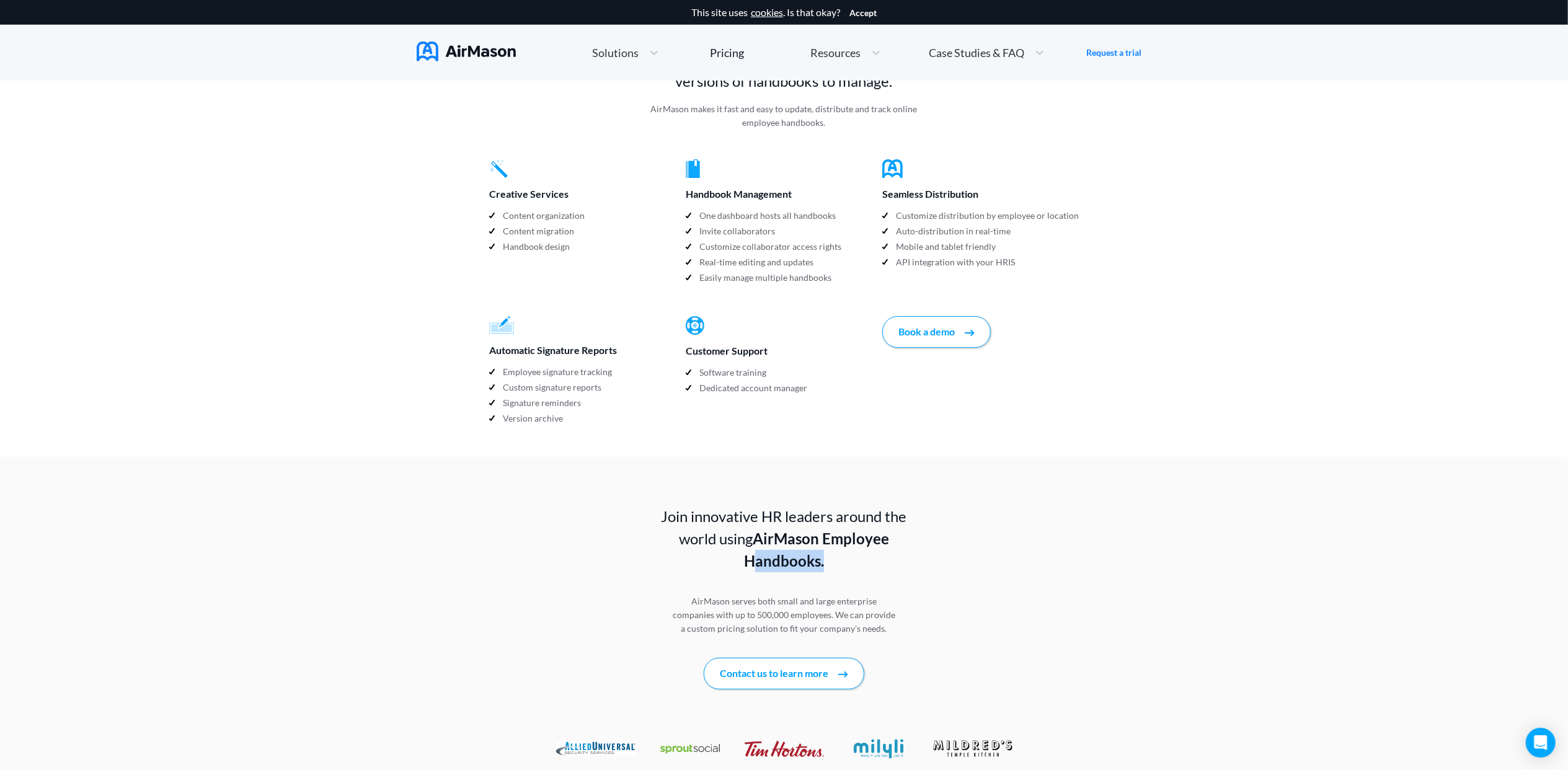
click at [821, 536] on b "AirMason Employee Handbooks." at bounding box center [816, 549] width 145 height 41
drag, startPoint x: 821, startPoint y: 536, endPoint x: 890, endPoint y: 574, distance: 78.8
click at [890, 594] on p "AirMason serves both small and large enterprise companies with up to 500,000 em…" at bounding box center [784, 614] width 223 height 41
drag, startPoint x: 673, startPoint y: 593, endPoint x: 916, endPoint y: 590, distance: 243.0
click at [916, 590] on div "Join innovative HR leaders around the world using AirMason Employee Handbooks. …" at bounding box center [784, 597] width 320 height 184
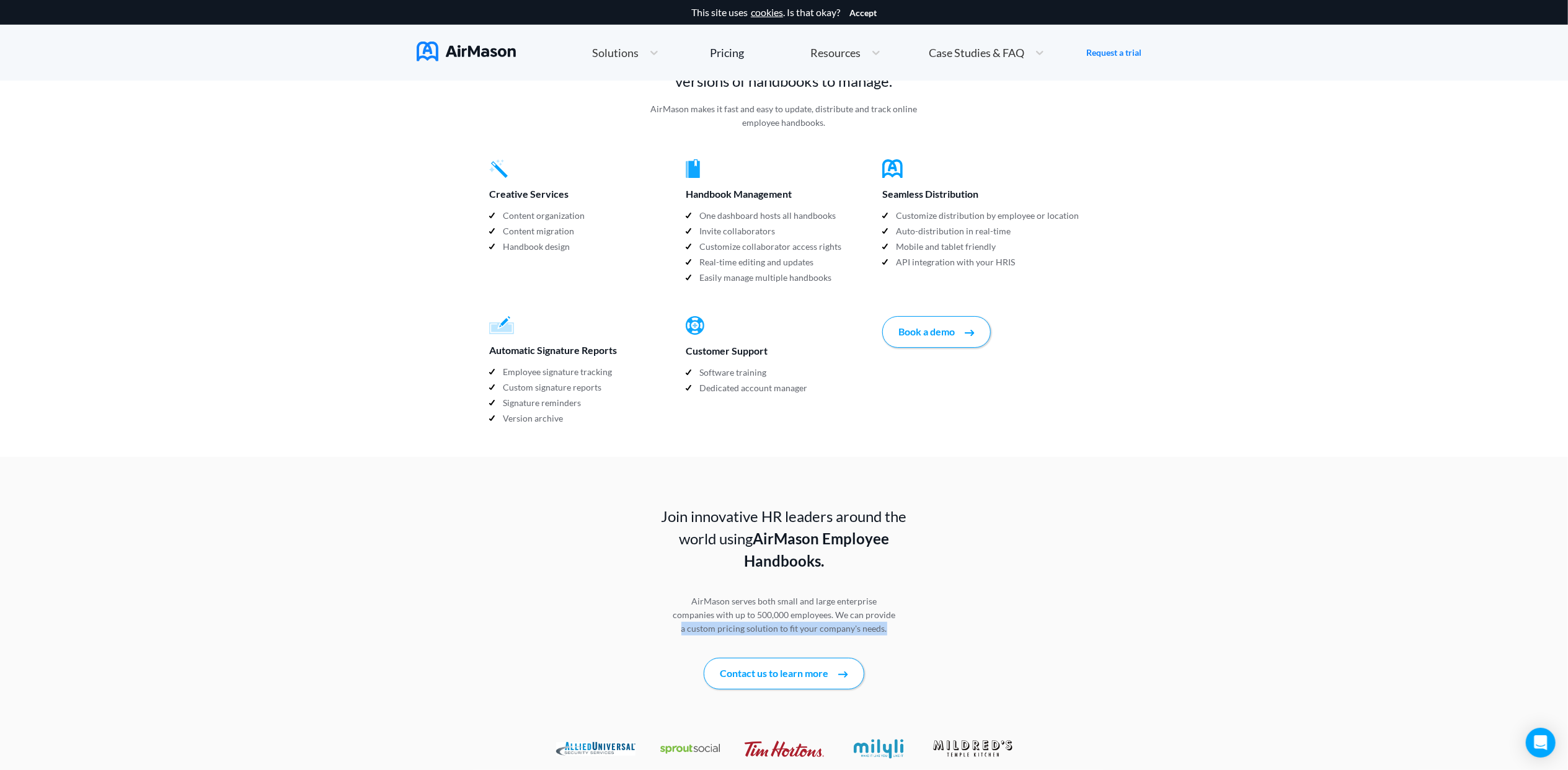
drag, startPoint x: 755, startPoint y: 603, endPoint x: 896, endPoint y: 600, distance: 141.0
click at [896, 600] on div "Join innovative HR leaders around the world using AirMason Employee Handbooks. …" at bounding box center [784, 597] width 320 height 184
click at [899, 599] on div "Join innovative HR leaders around the world using AirMason Employee Handbooks. …" at bounding box center [784, 597] width 320 height 184
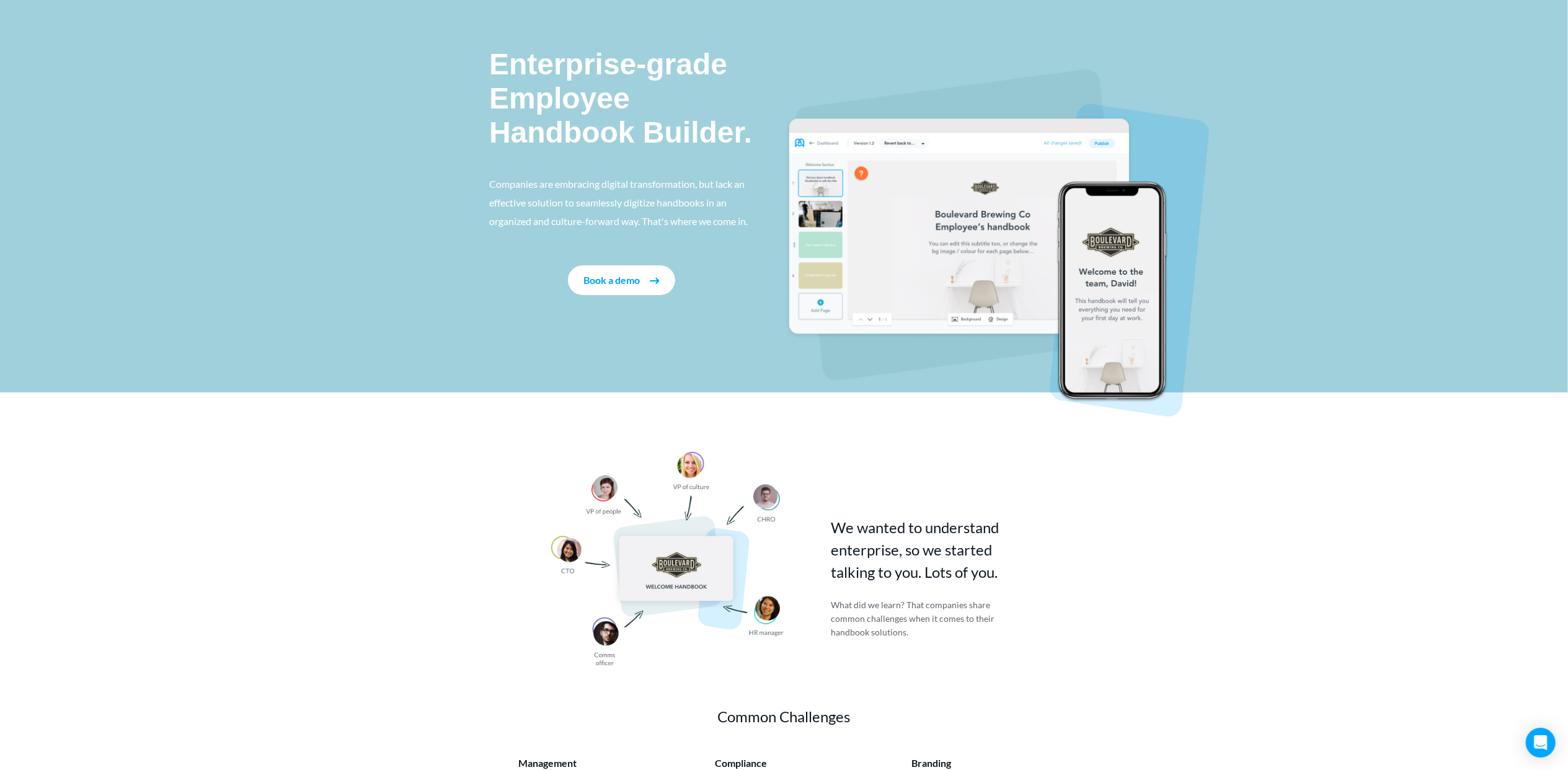
scroll to position [0, 0]
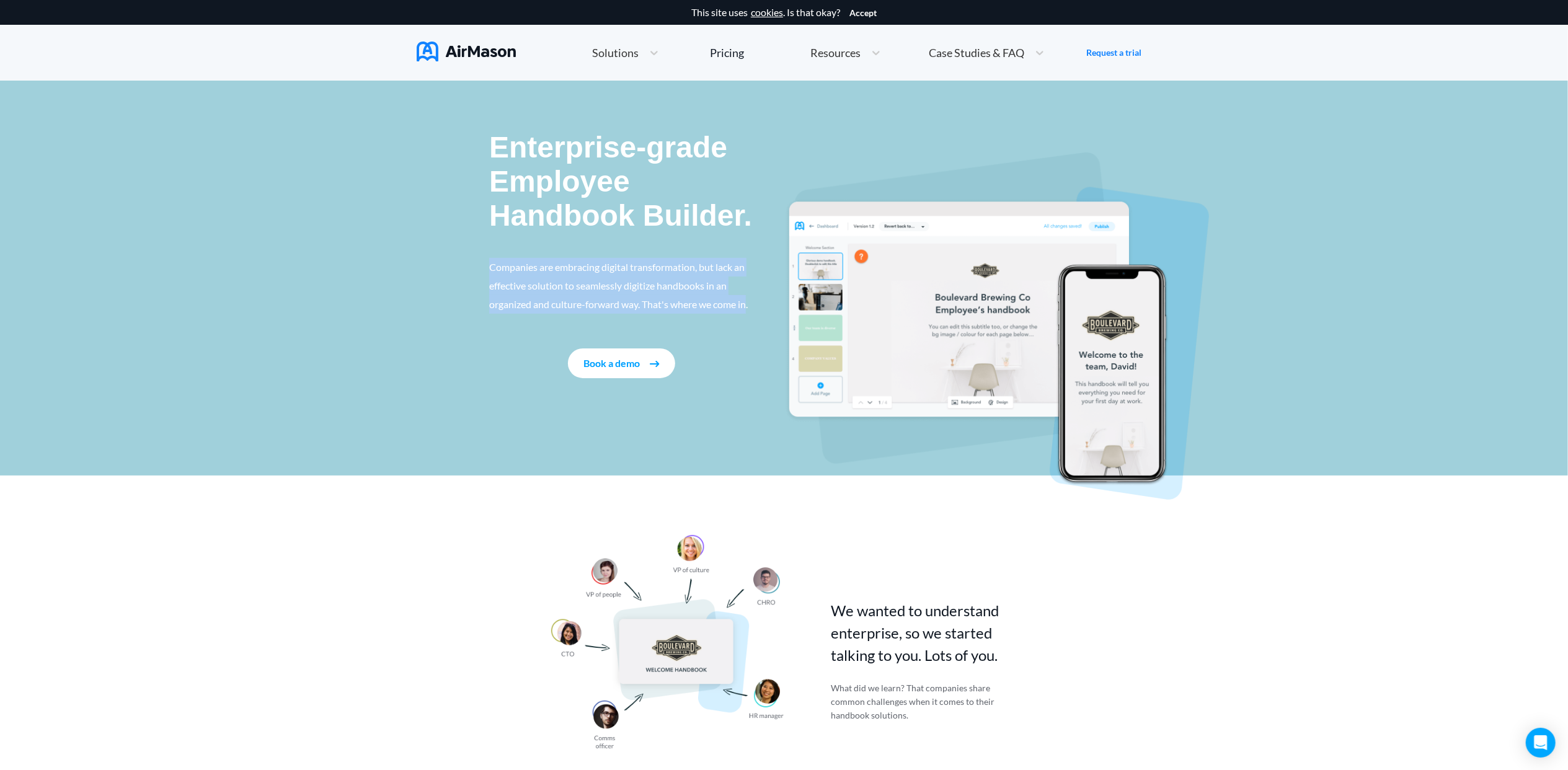
drag, startPoint x: 476, startPoint y: 271, endPoint x: 750, endPoint y: 299, distance: 275.4
click at [750, 299] on div "Enterprise-grade Employee Handbook Builder. Companies are embracing digital tra…" at bounding box center [784, 277] width 1568 height 395
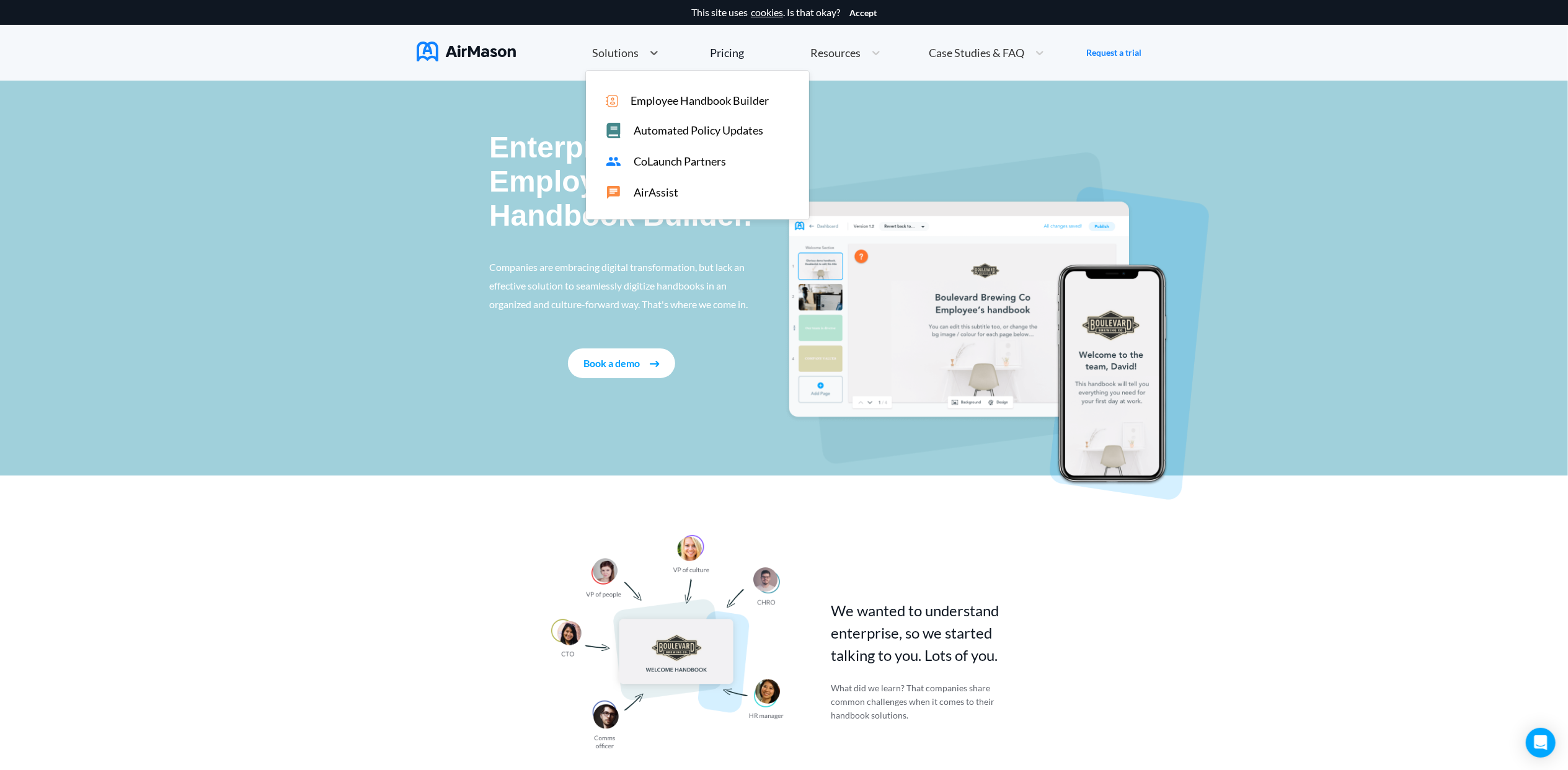
click at [638, 58] on div "Solutions" at bounding box center [614, 53] width 57 height 16
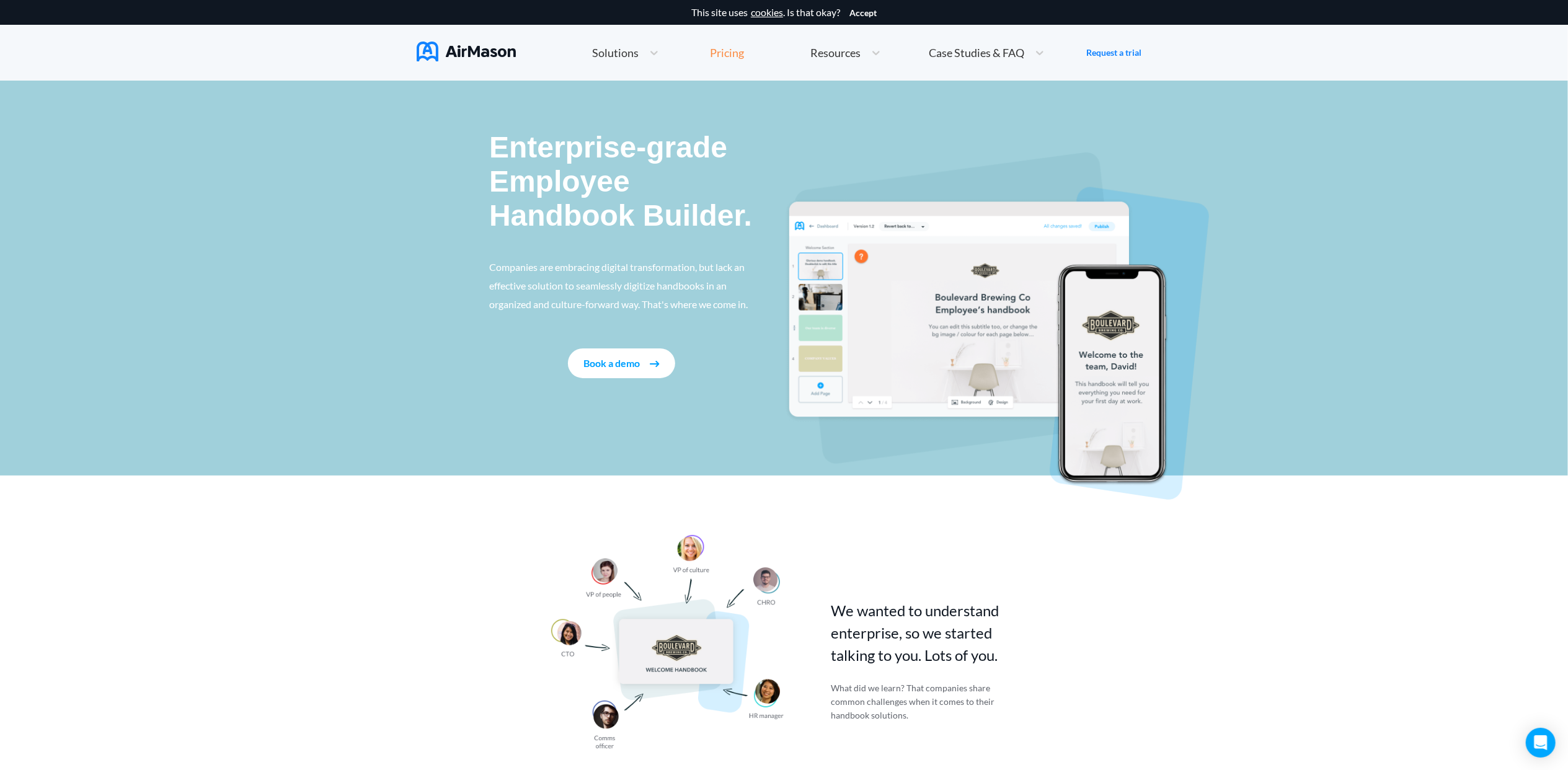
click at [712, 51] on div "Pricing" at bounding box center [727, 52] width 34 height 11
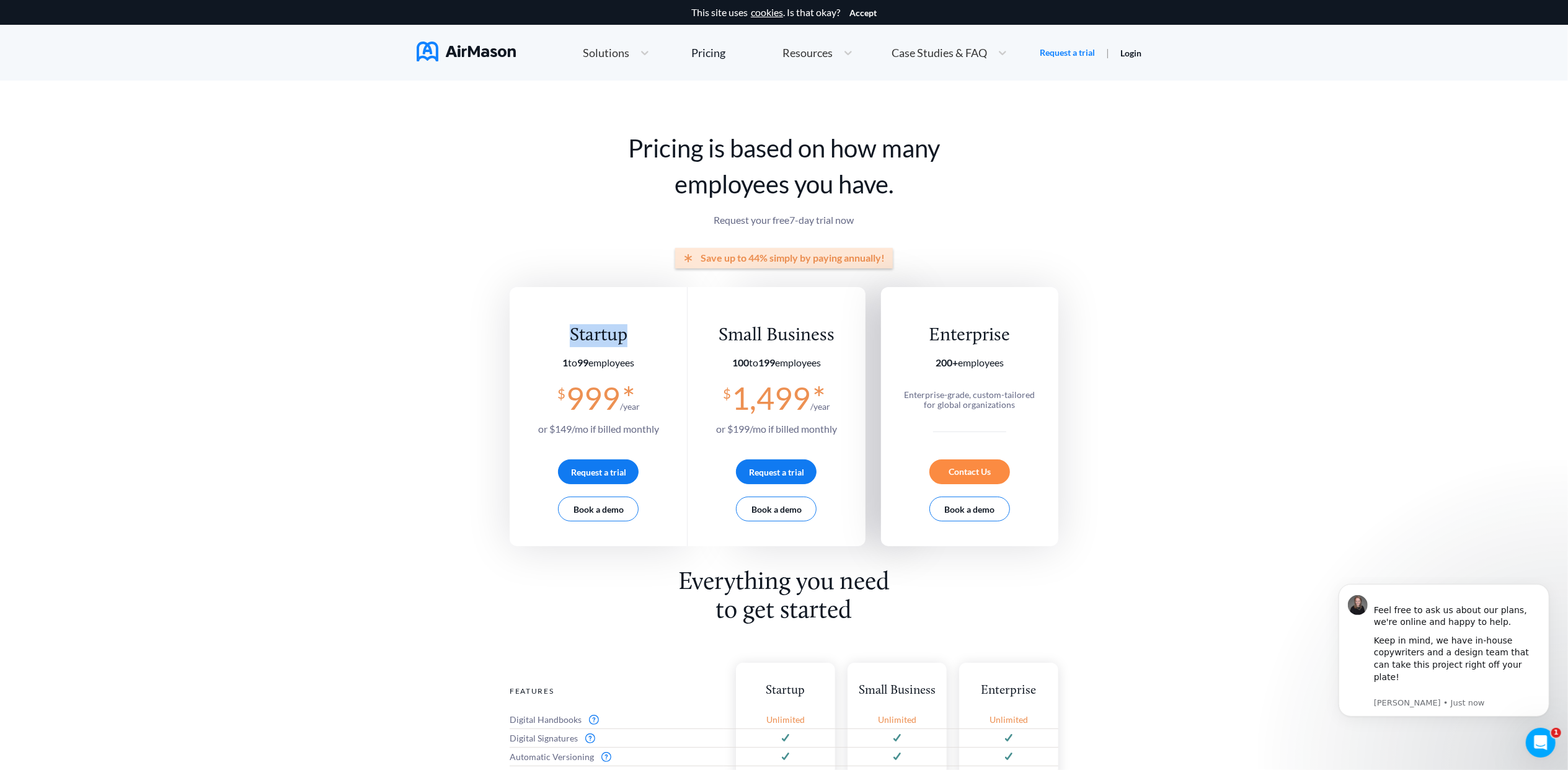
drag, startPoint x: 571, startPoint y: 339, endPoint x: 641, endPoint y: 338, distance: 70.0
click at [641, 338] on div "Startup" at bounding box center [599, 336] width 121 height 23
drag, startPoint x: 641, startPoint y: 338, endPoint x: 639, endPoint y: 364, distance: 26.1
click at [639, 364] on section "1 to 99 employees" at bounding box center [599, 362] width 121 height 11
drag, startPoint x: 639, startPoint y: 364, endPoint x: 645, endPoint y: 402, distance: 38.5
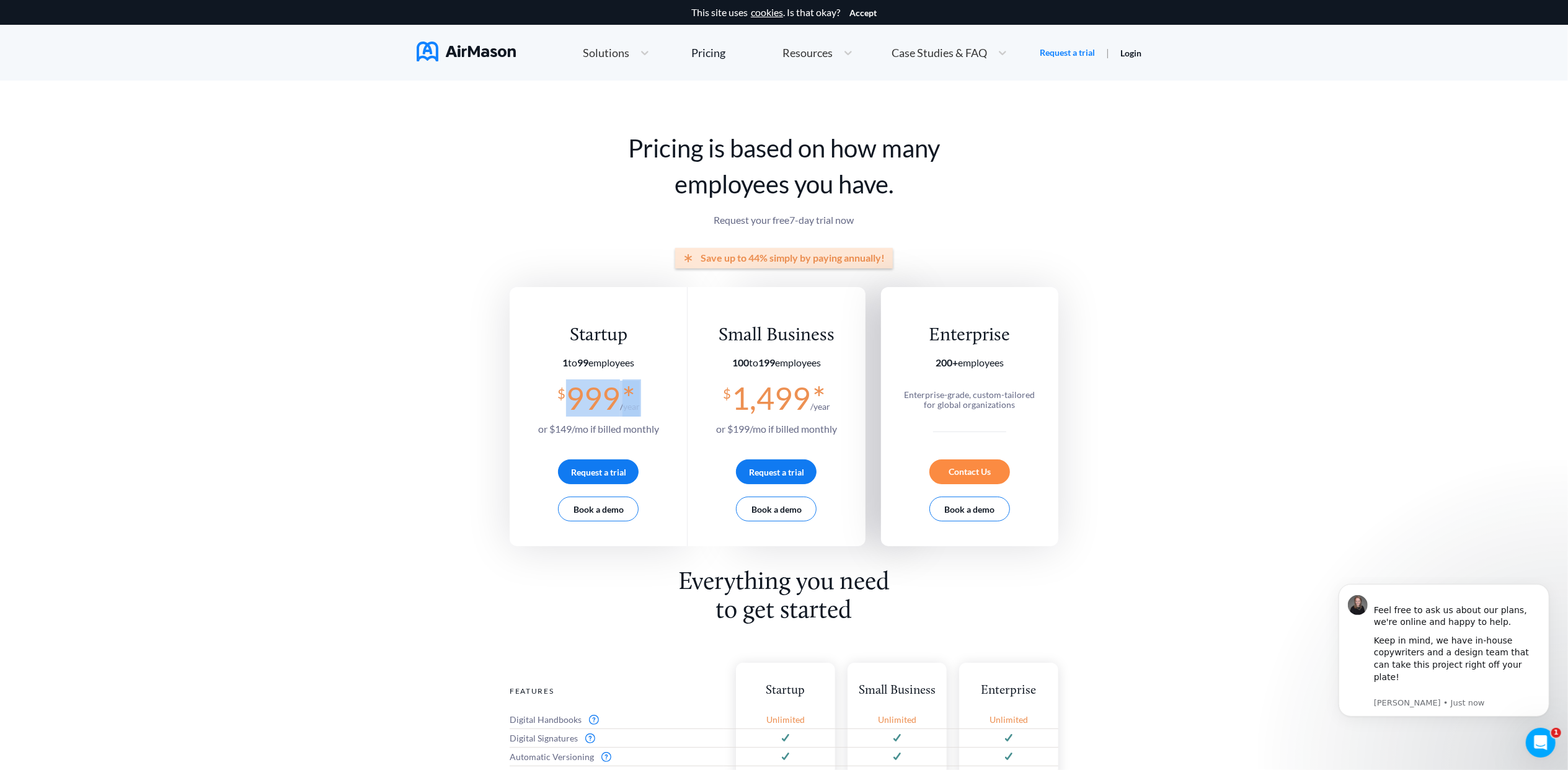
click at [645, 402] on section "$ 999 * /year or $ 149 /mo if billed monthly" at bounding box center [599, 408] width 121 height 55
drag, startPoint x: 645, startPoint y: 402, endPoint x: 664, endPoint y: 427, distance: 31.4
click at [664, 427] on div "Startup 1 to 99 employees $ 999 * /year or $ 149 /mo if billed monthly Request …" at bounding box center [598, 416] width 178 height 259
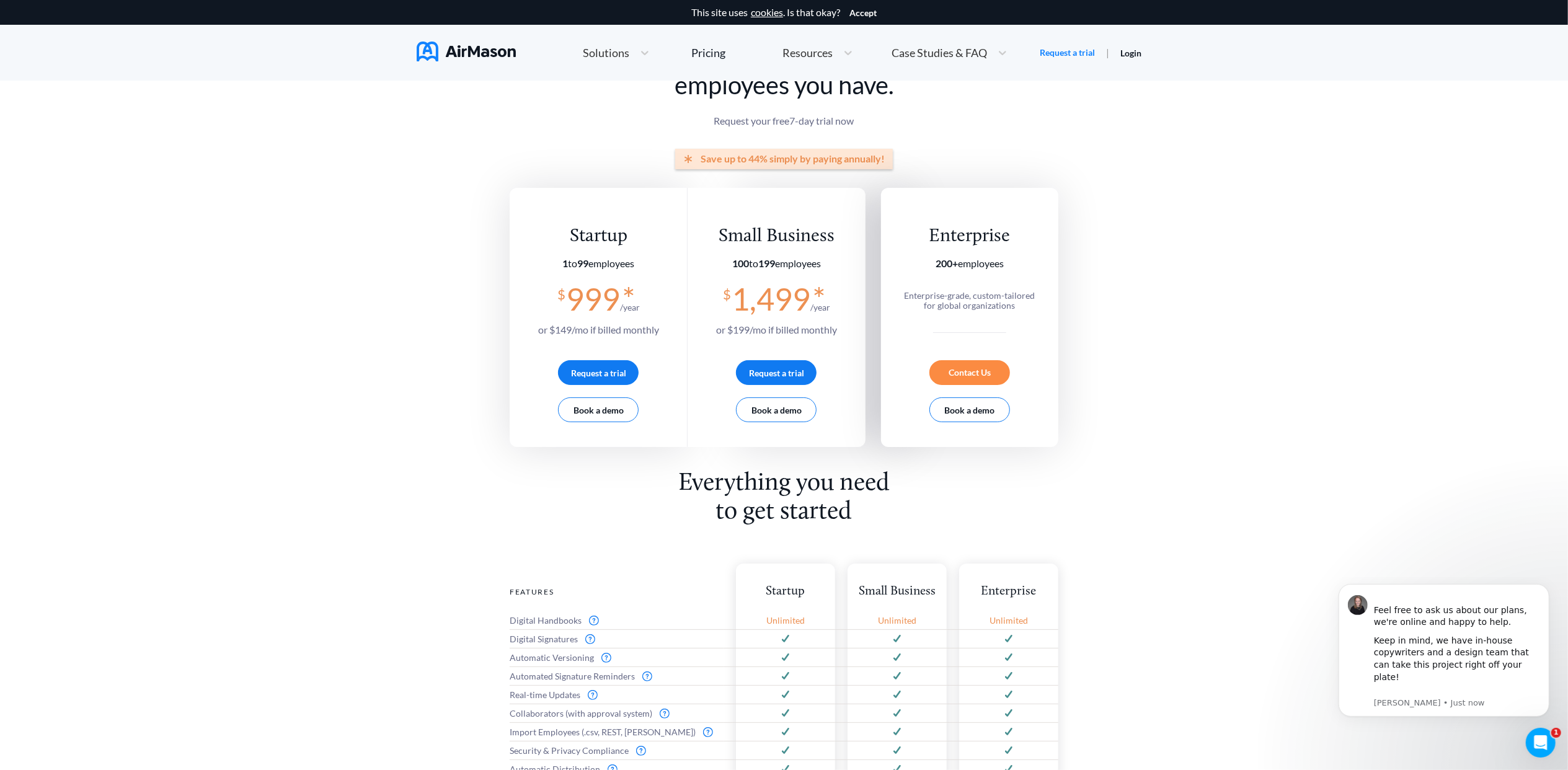
scroll to position [248, 0]
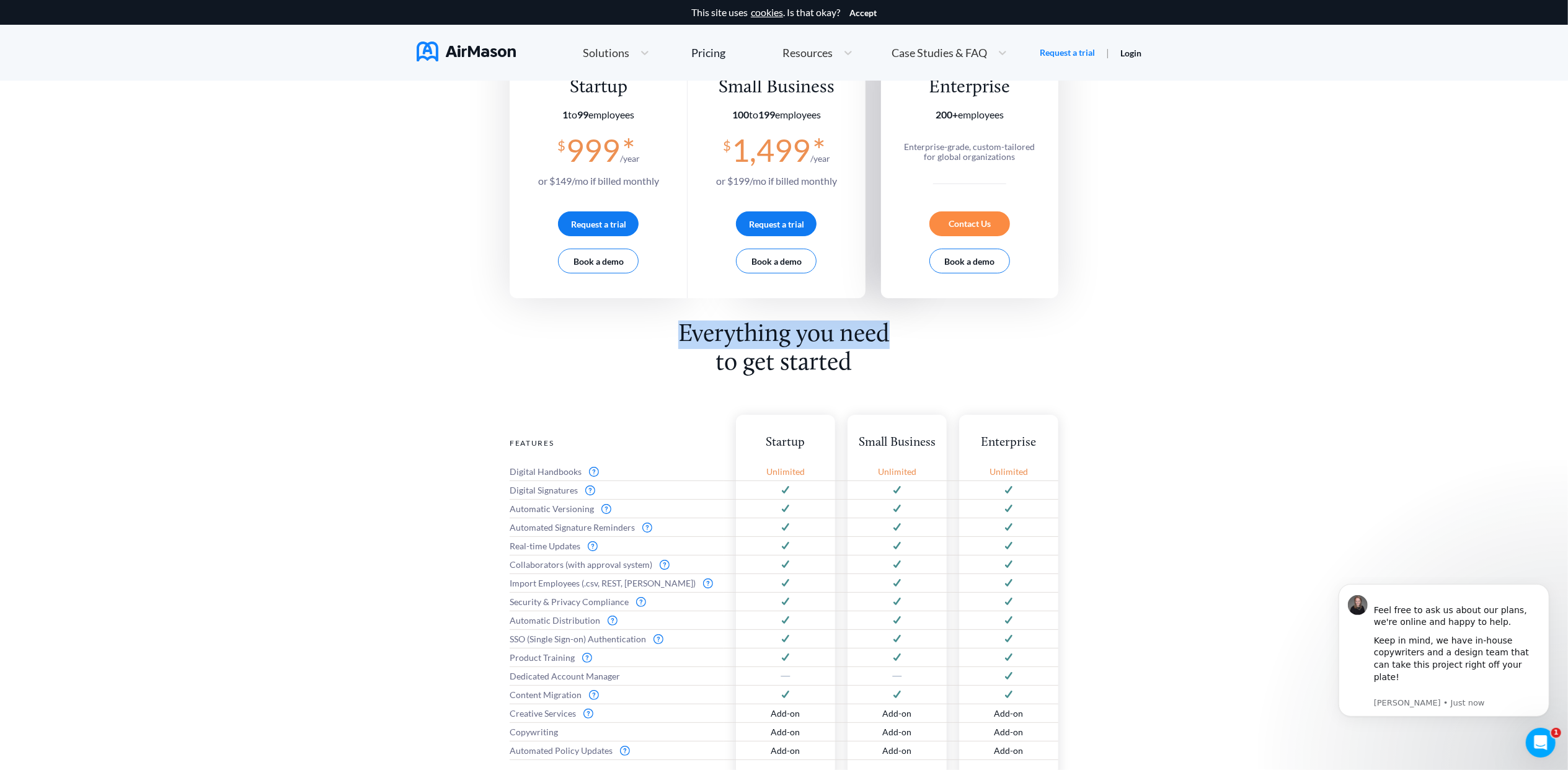
drag, startPoint x: 704, startPoint y: 344, endPoint x: 930, endPoint y: 337, distance: 226.1
click at [930, 337] on div "Everything you need to get started Features Digital Handbooks Digital Signature…" at bounding box center [784, 585] width 548 height 529
drag, startPoint x: 710, startPoint y: 366, endPoint x: 878, endPoint y: 368, distance: 168.0
click at [878, 368] on h2 "Everything you need to get started" at bounding box center [784, 349] width 228 height 57
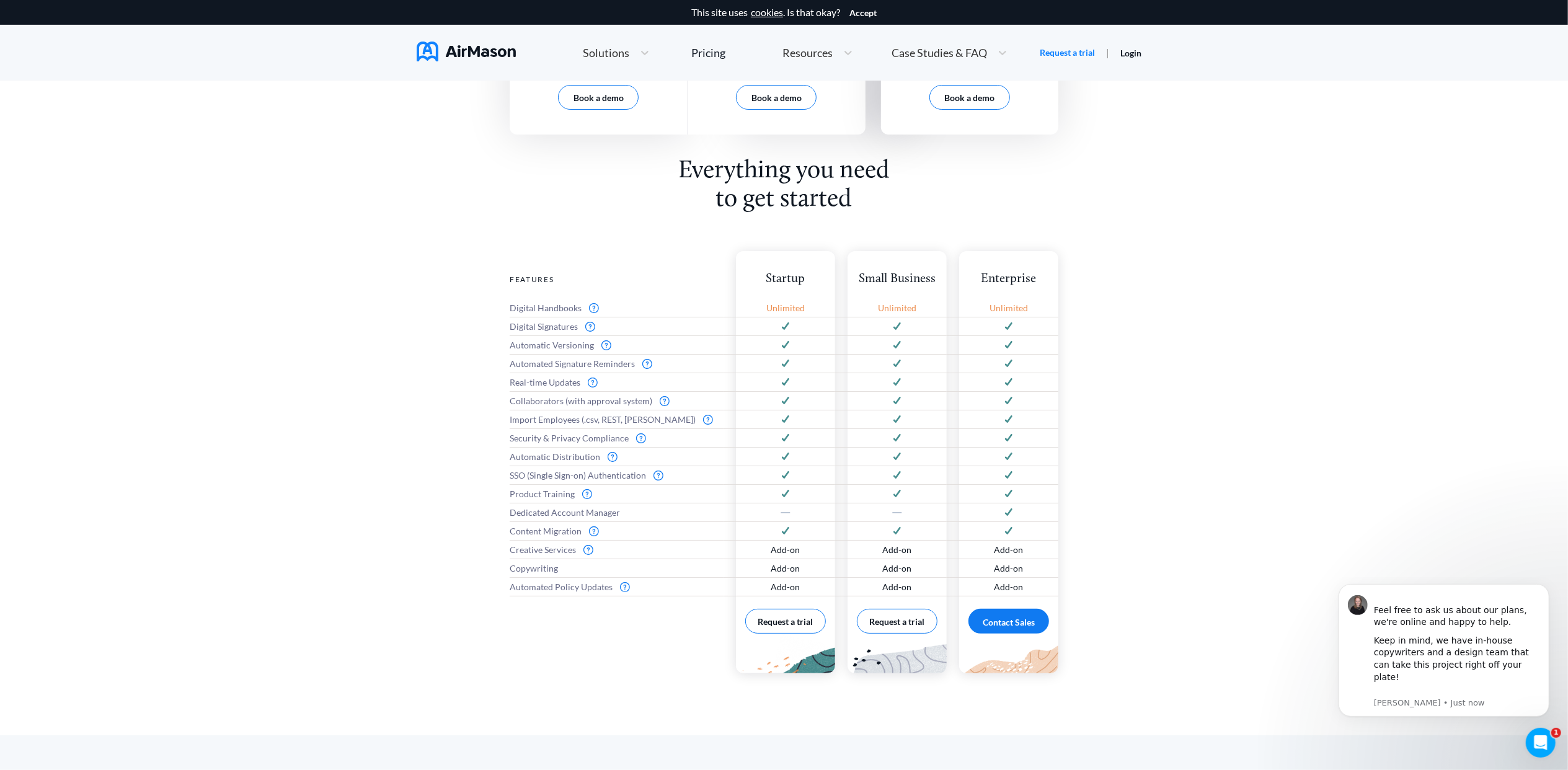
scroll to position [413, 0]
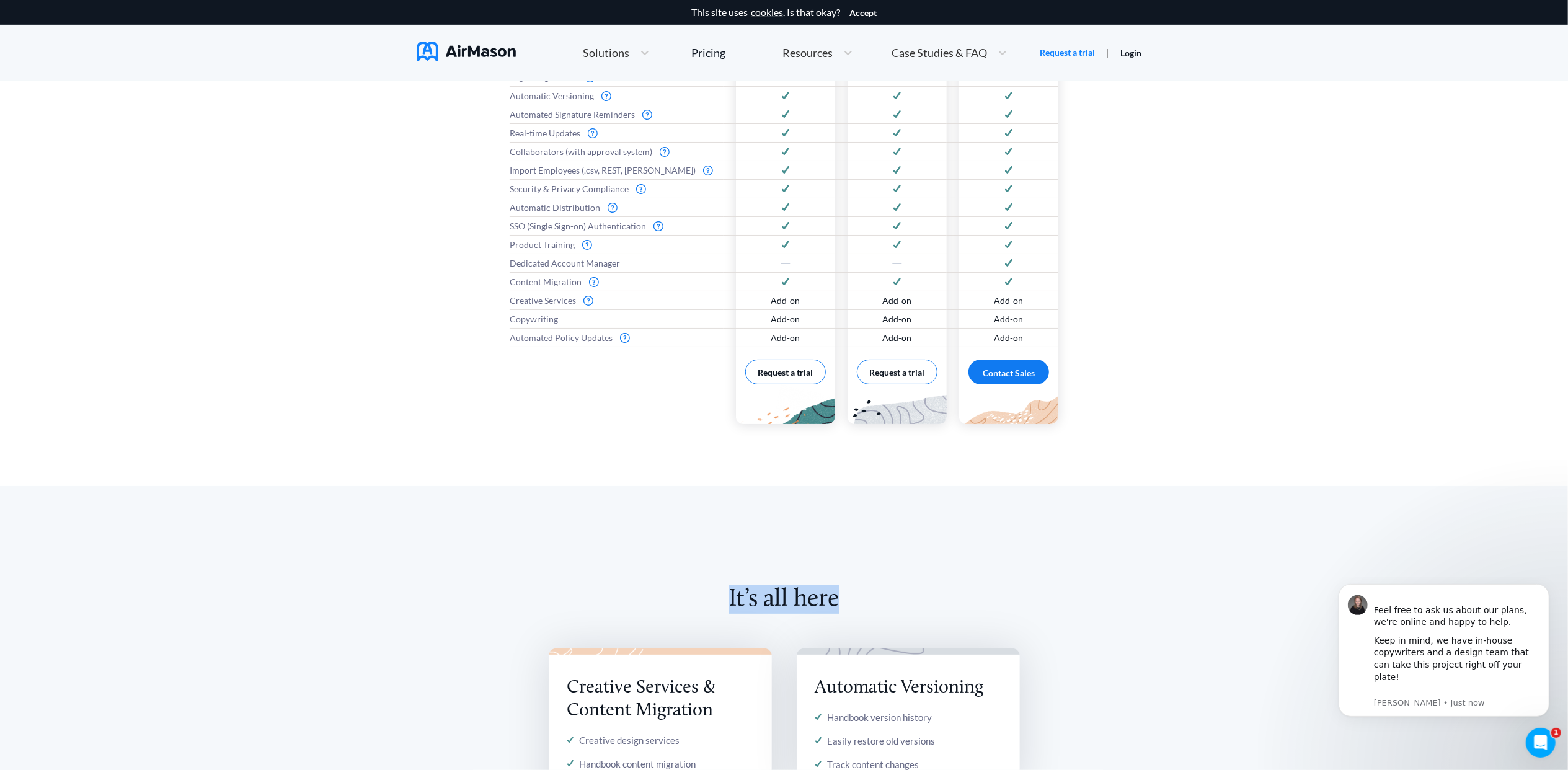
drag, startPoint x: 718, startPoint y: 600, endPoint x: 884, endPoint y: 603, distance: 166.0
click at [884, 603] on h2 "It’s all here" at bounding box center [784, 617] width 548 height 63
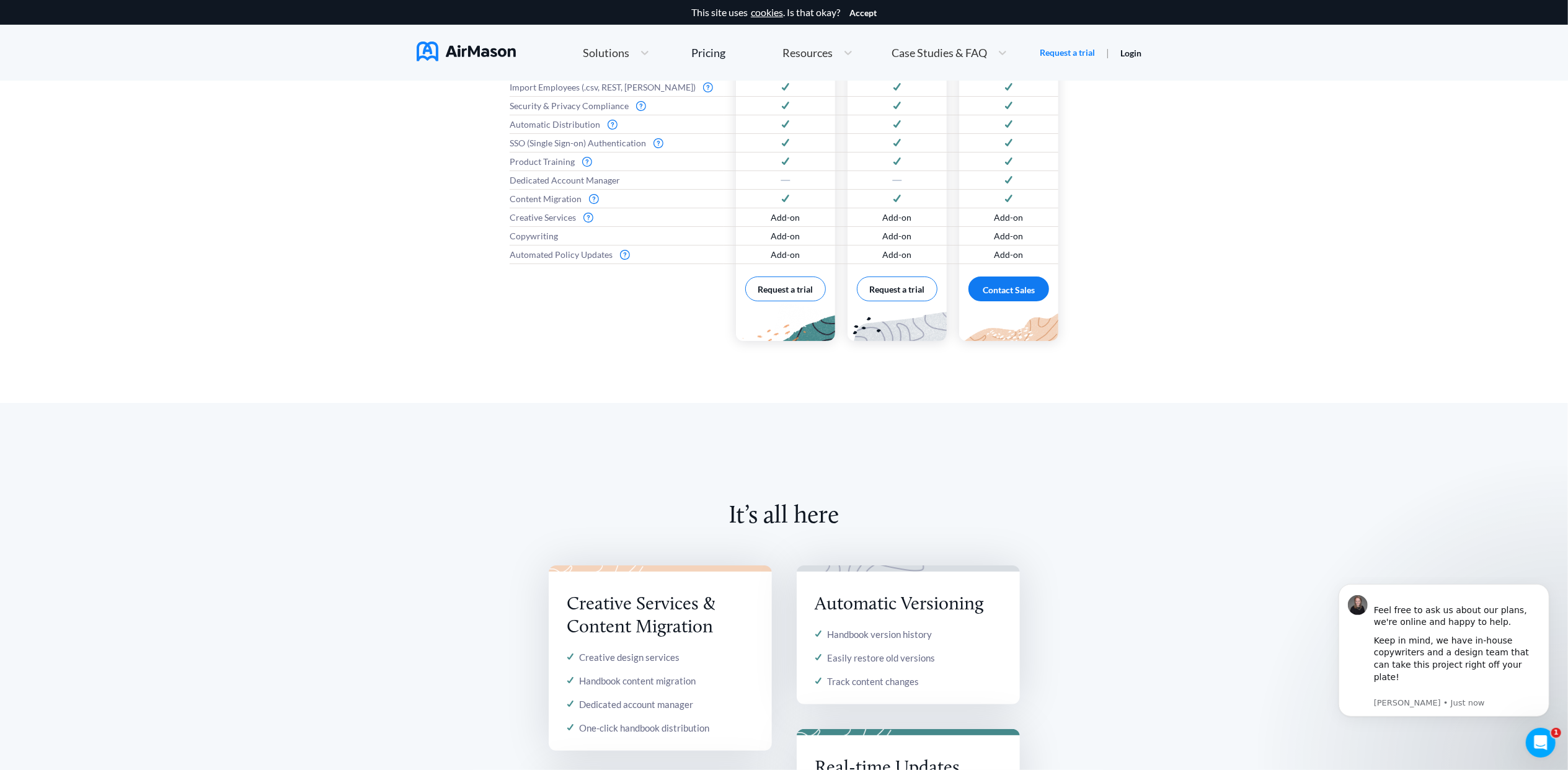
click at [881, 601] on div "Automatic Versioning" at bounding box center [908, 604] width 186 height 23
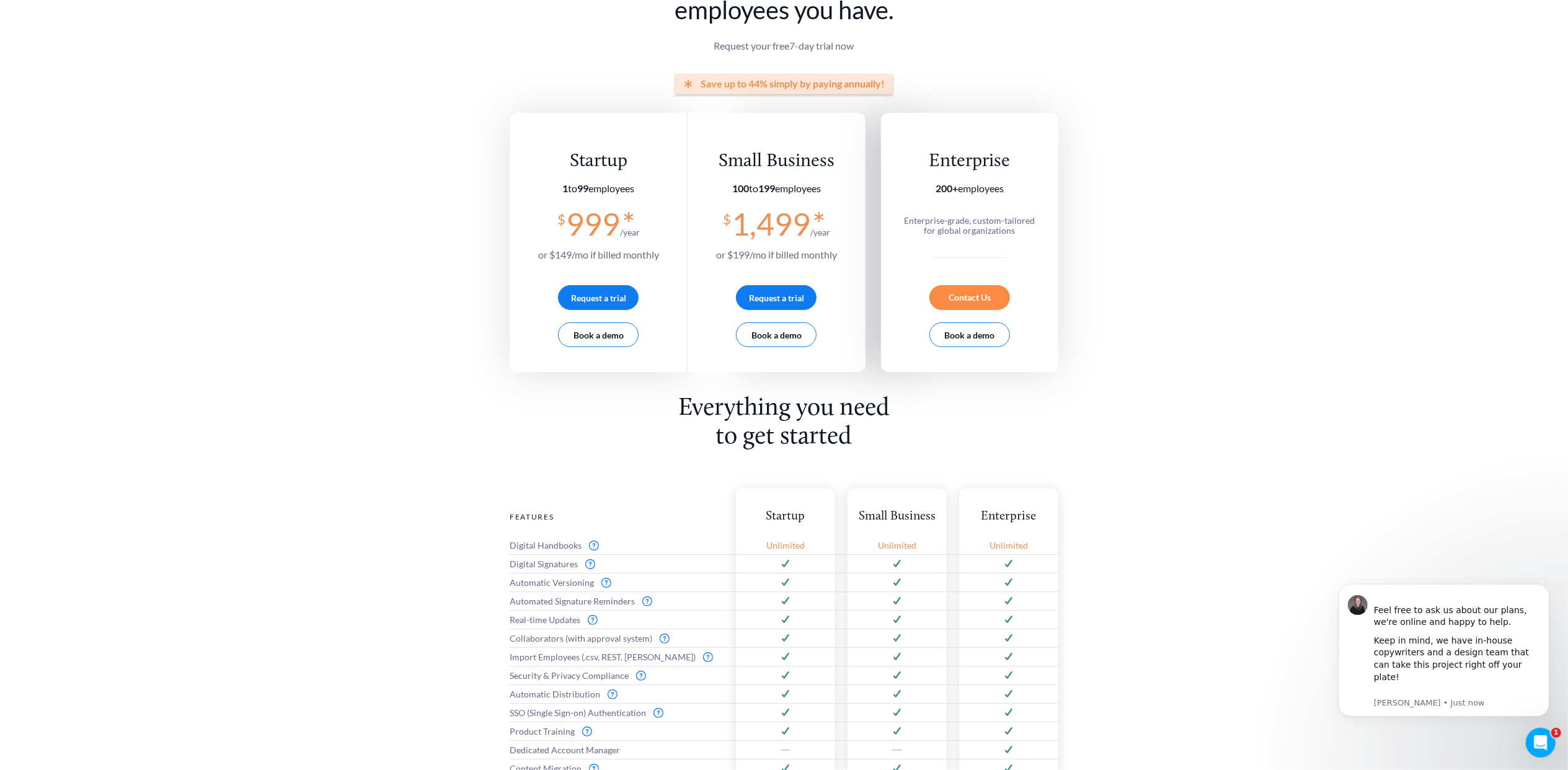
scroll to position [0, 0]
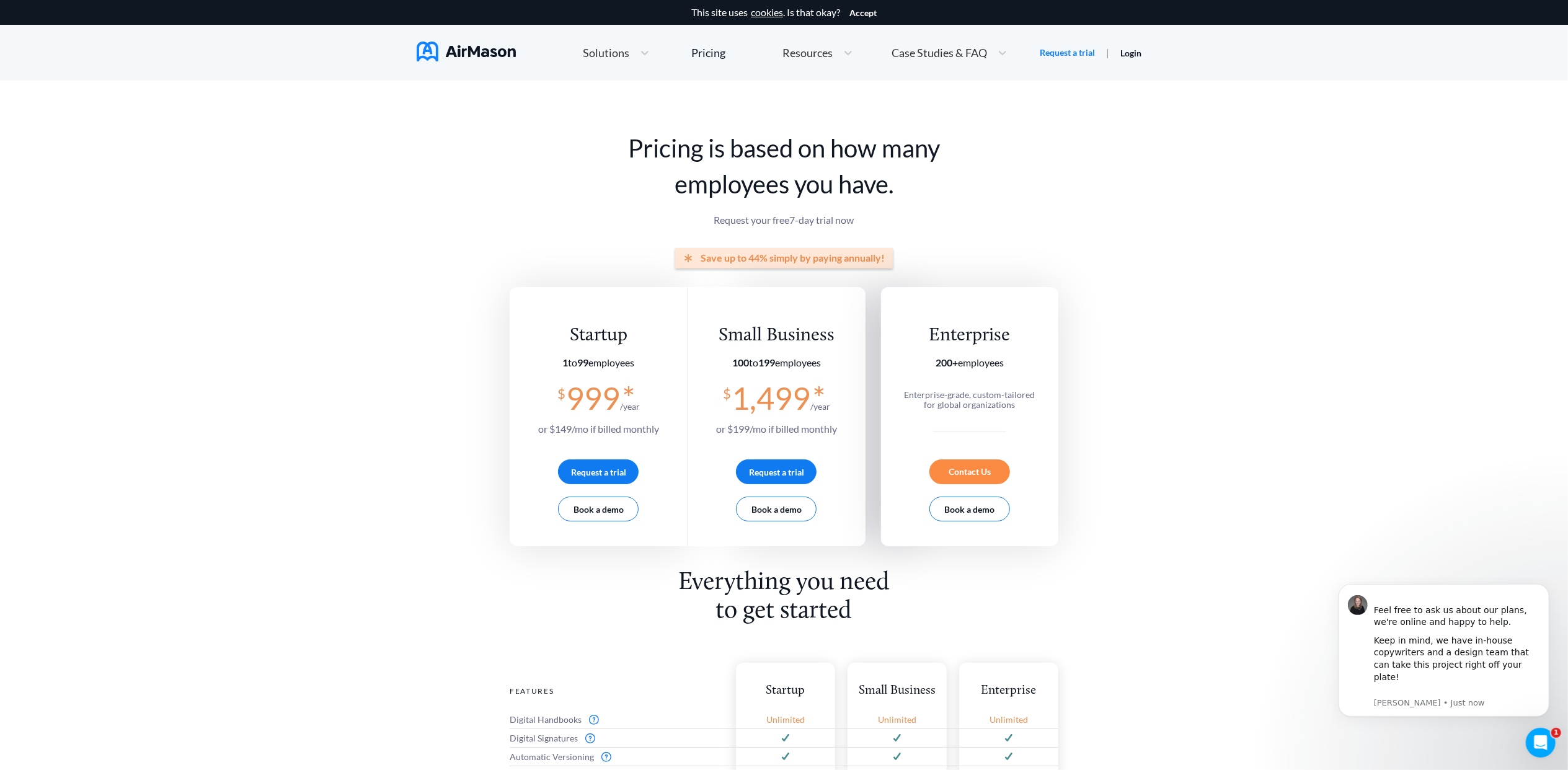
click at [484, 55] on img at bounding box center [466, 51] width 99 height 20
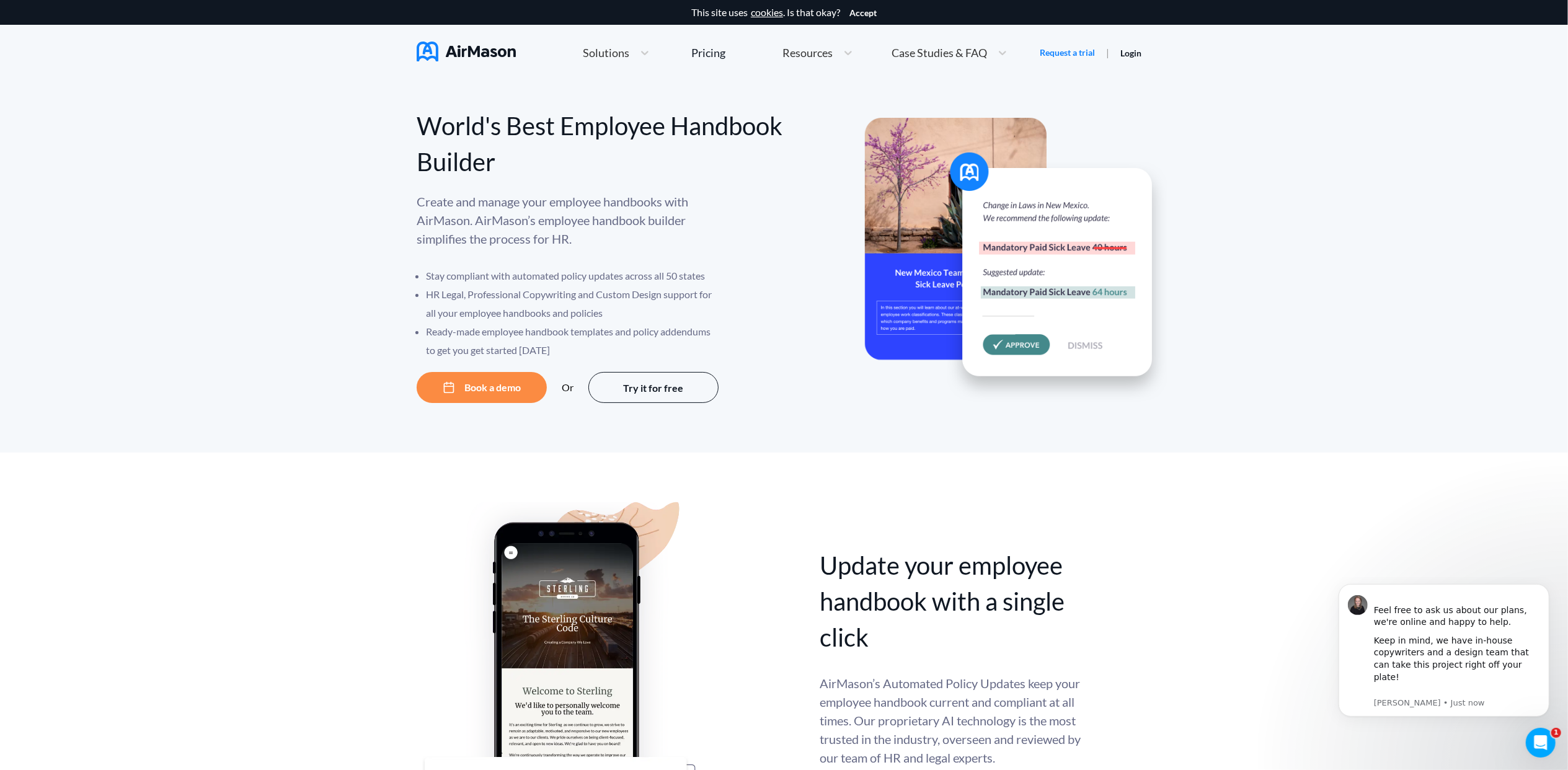
click at [467, 394] on button "Book a demo" at bounding box center [481, 387] width 130 height 31
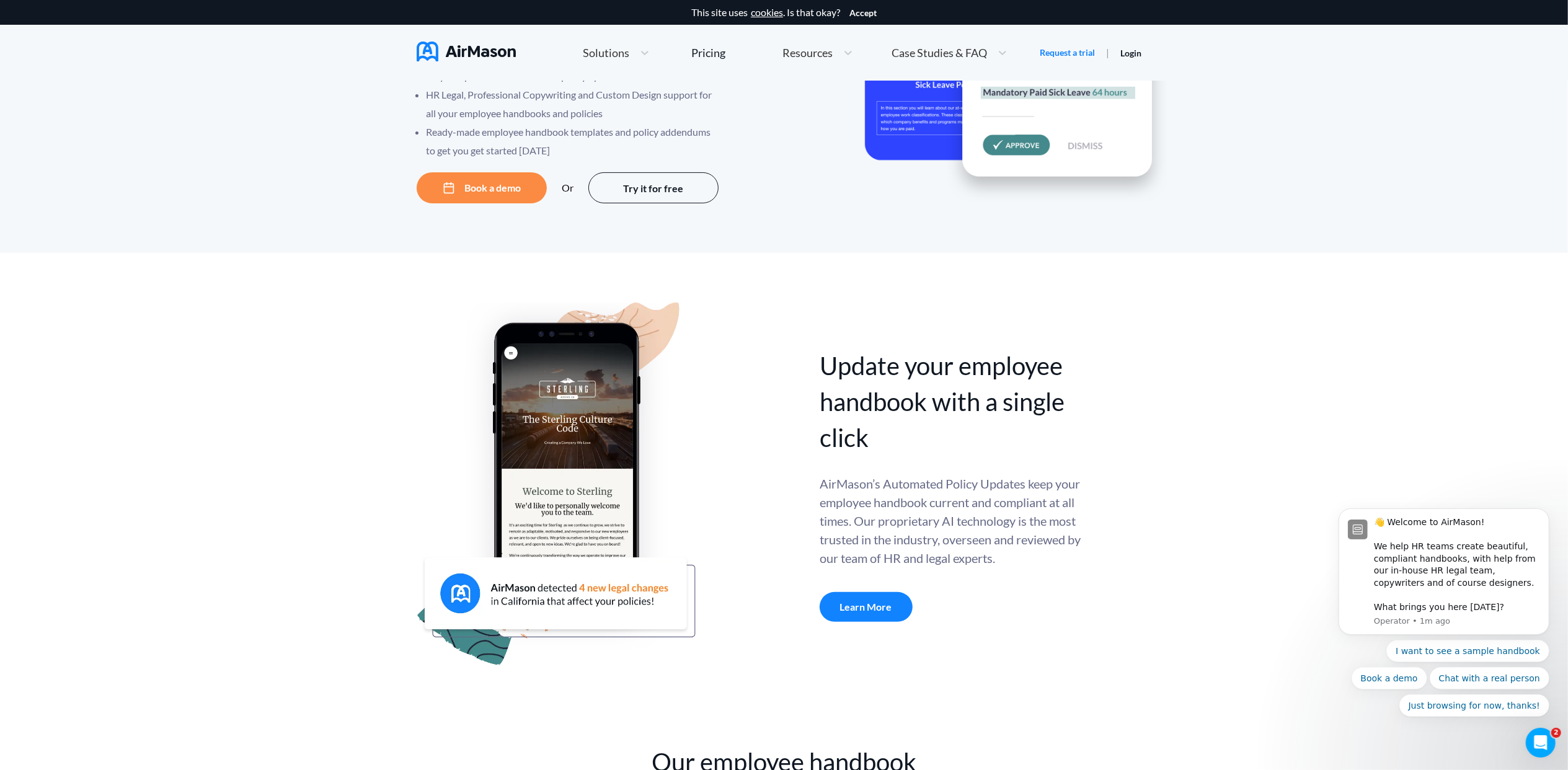
scroll to position [248, 0]
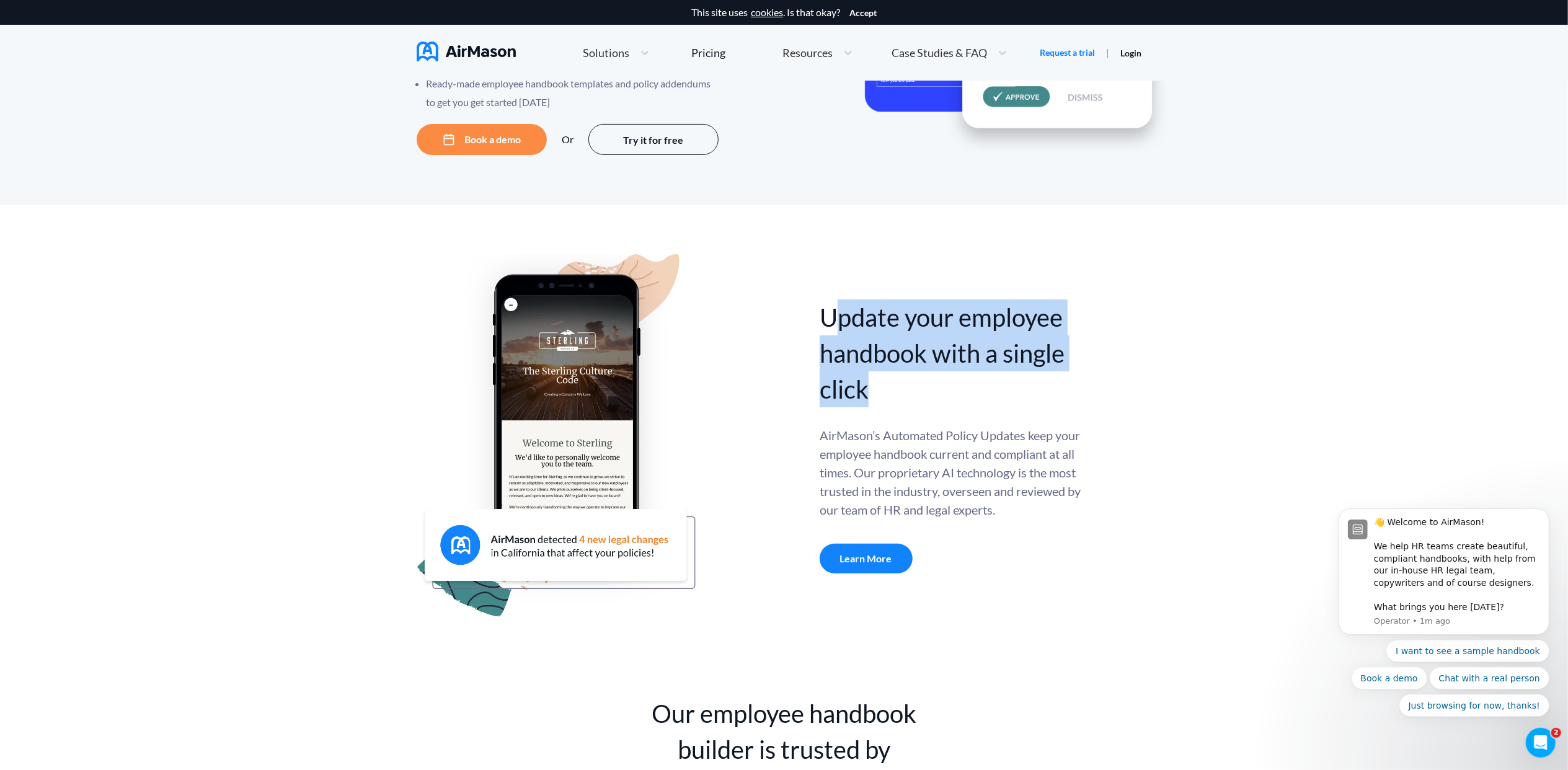
drag, startPoint x: 837, startPoint y: 309, endPoint x: 926, endPoint y: 392, distance: 121.7
click at [926, 392] on div "Update your employee handbook with a single click" at bounding box center [952, 354] width 263 height 108
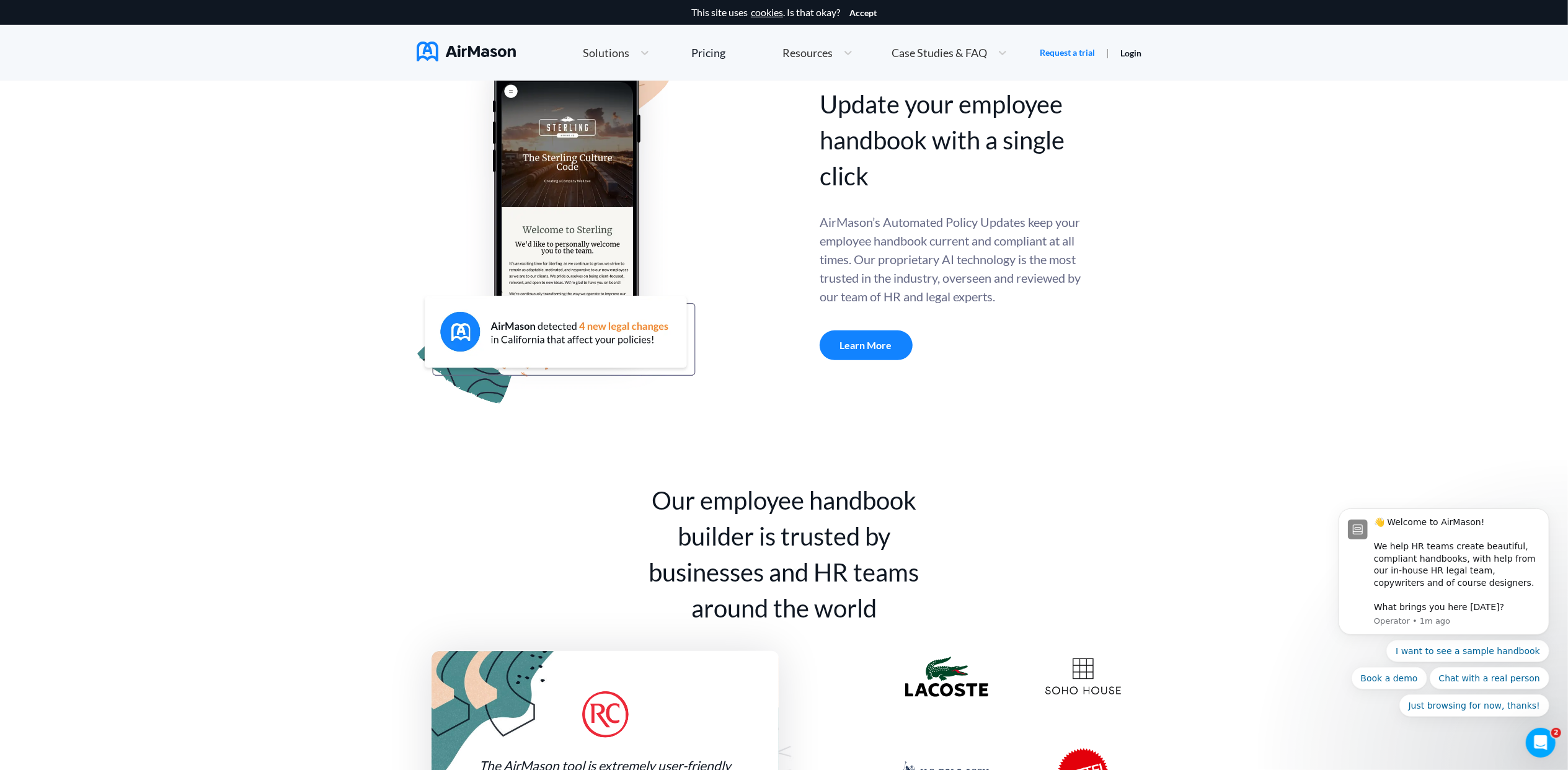
scroll to position [496, 0]
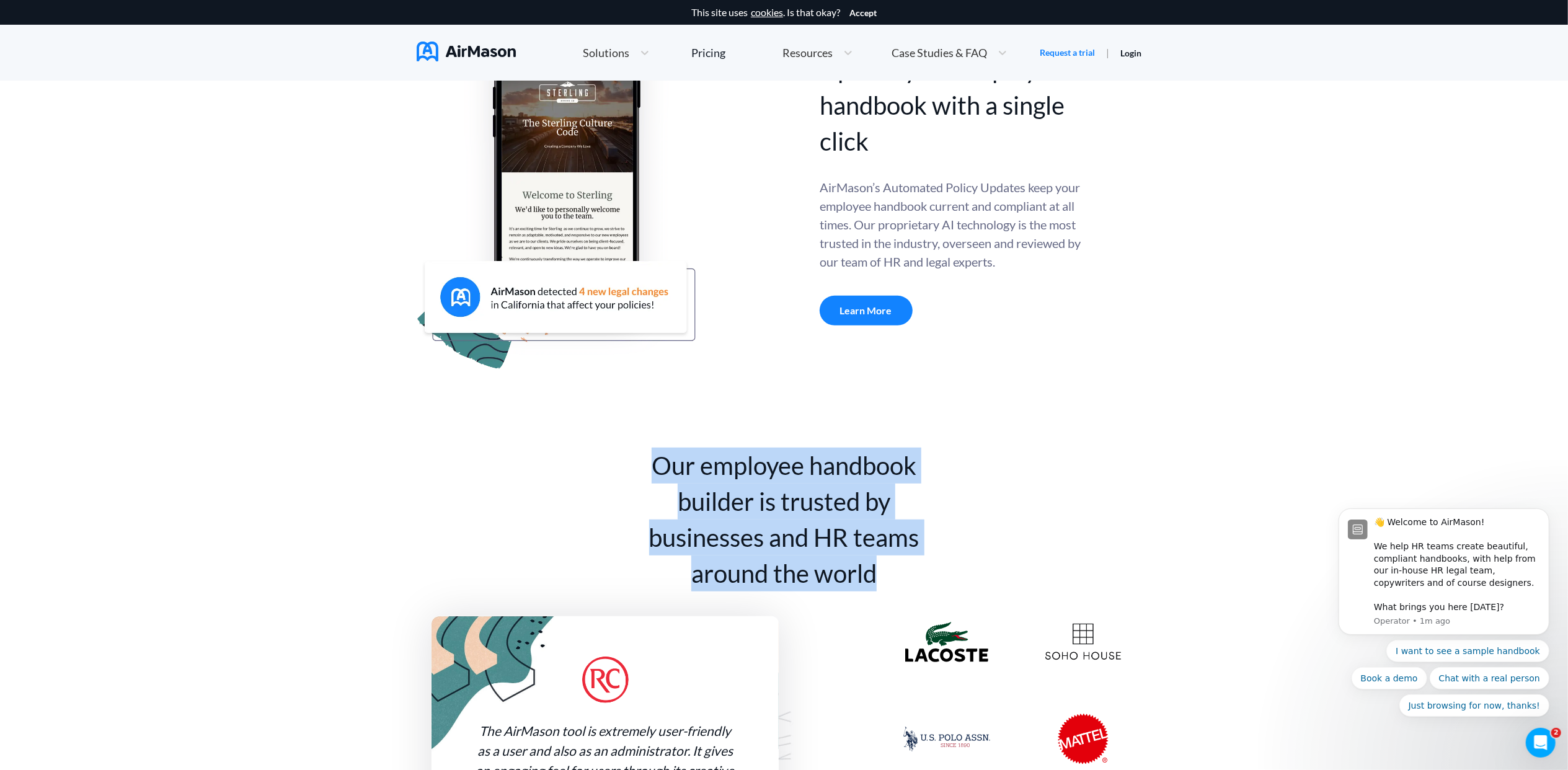
drag, startPoint x: 640, startPoint y: 474, endPoint x: 916, endPoint y: 584, distance: 297.1
click at [916, 584] on div "Our employee handbook builder is trusted by businesses and HR teams around the …" at bounding box center [784, 519] width 310 height 144
click at [916, 585] on div "Our employee handbook builder is trusted by businesses and HR teams around the …" at bounding box center [784, 519] width 310 height 144
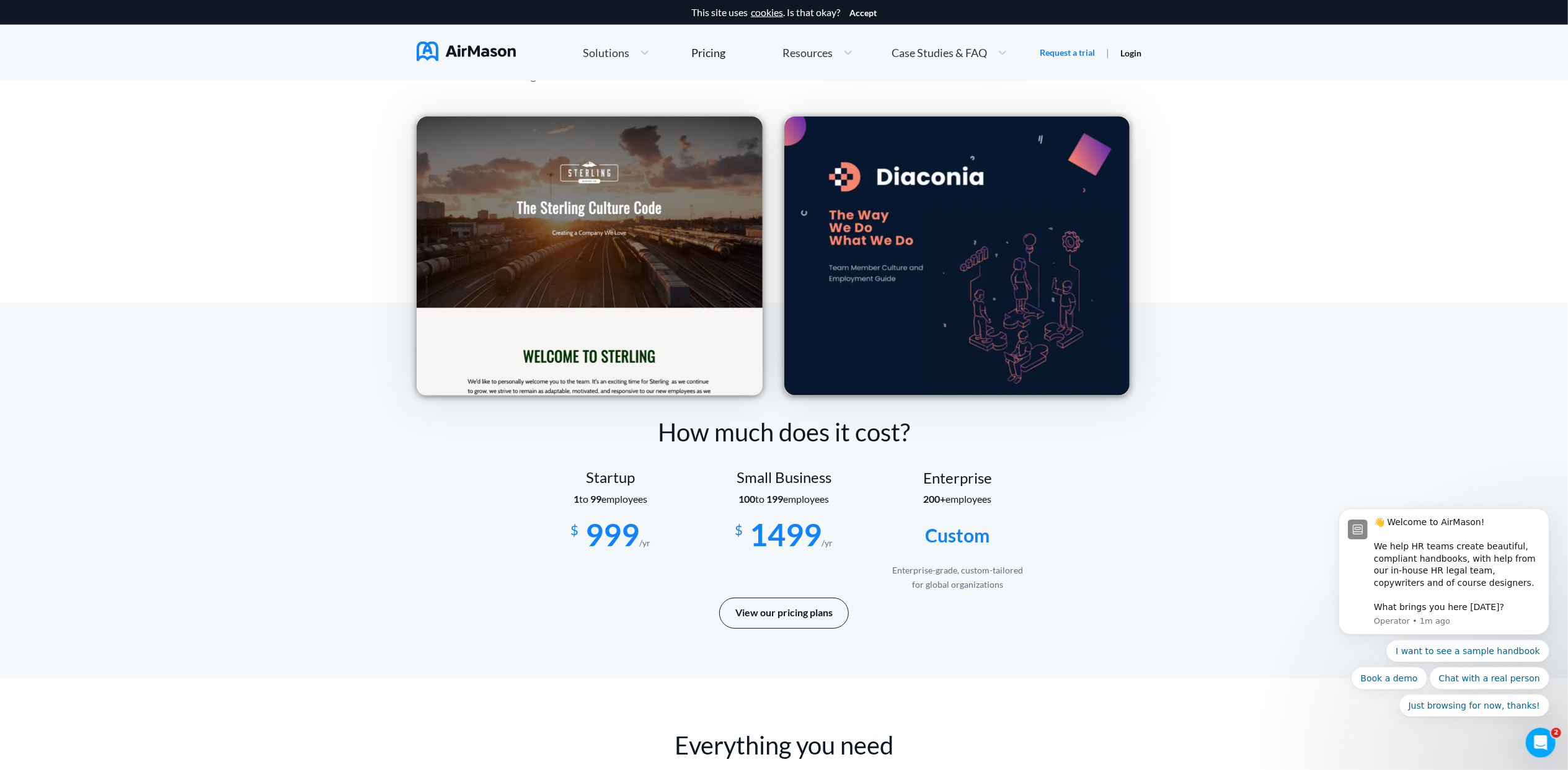
scroll to position [1983, 0]
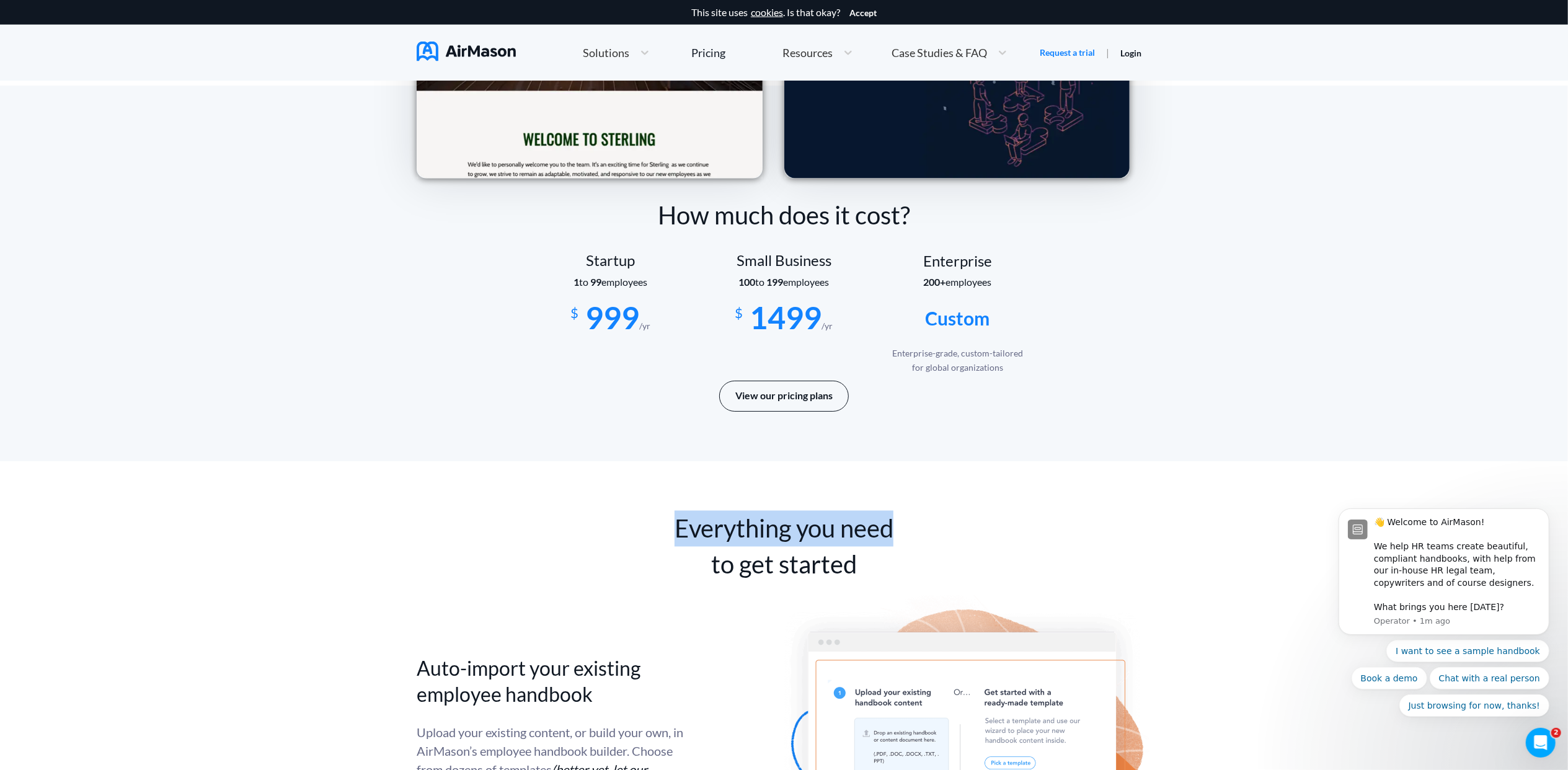
drag, startPoint x: 736, startPoint y: 536, endPoint x: 901, endPoint y: 554, distance: 166.0
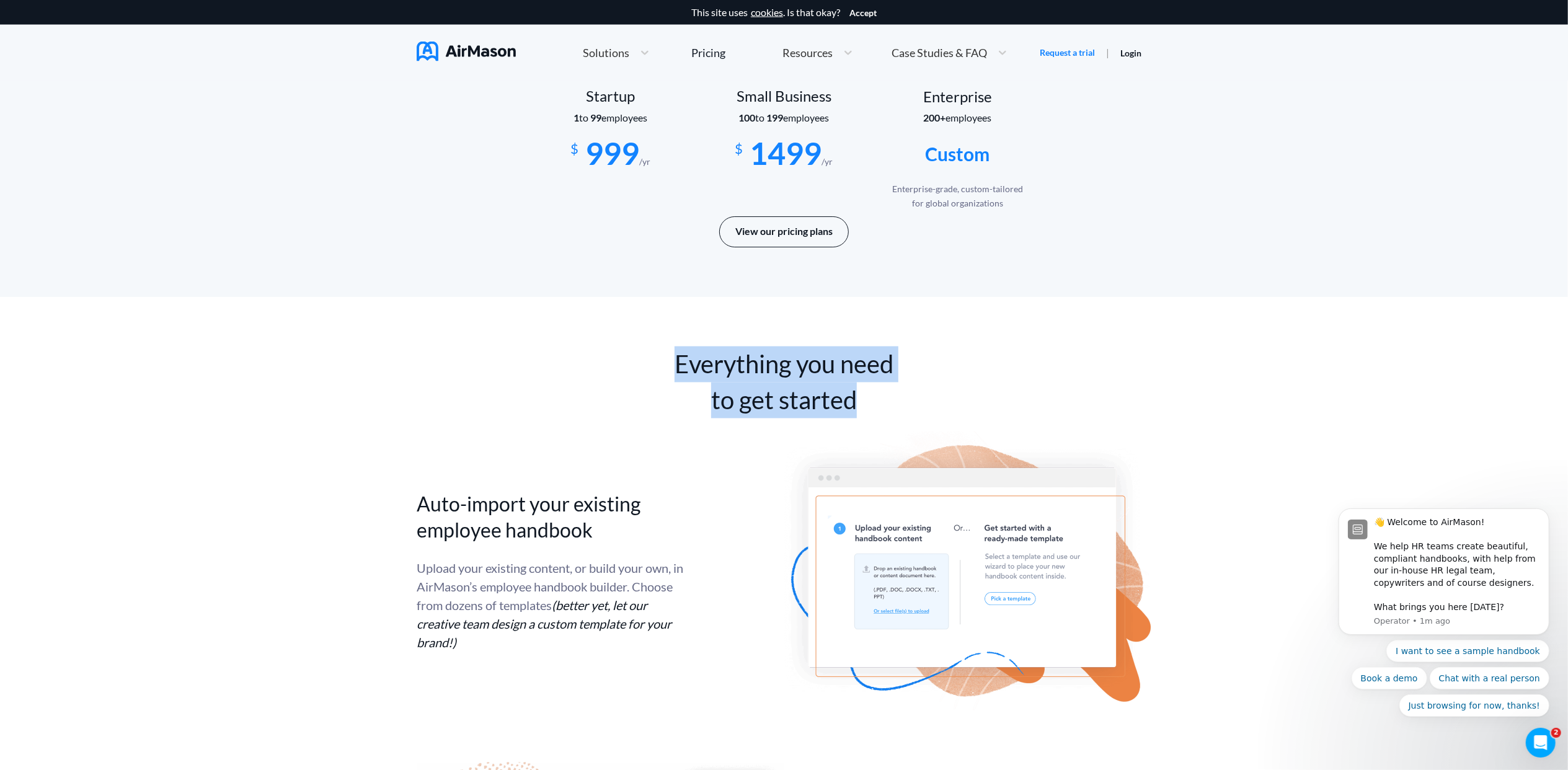
scroll to position [2313, 0]
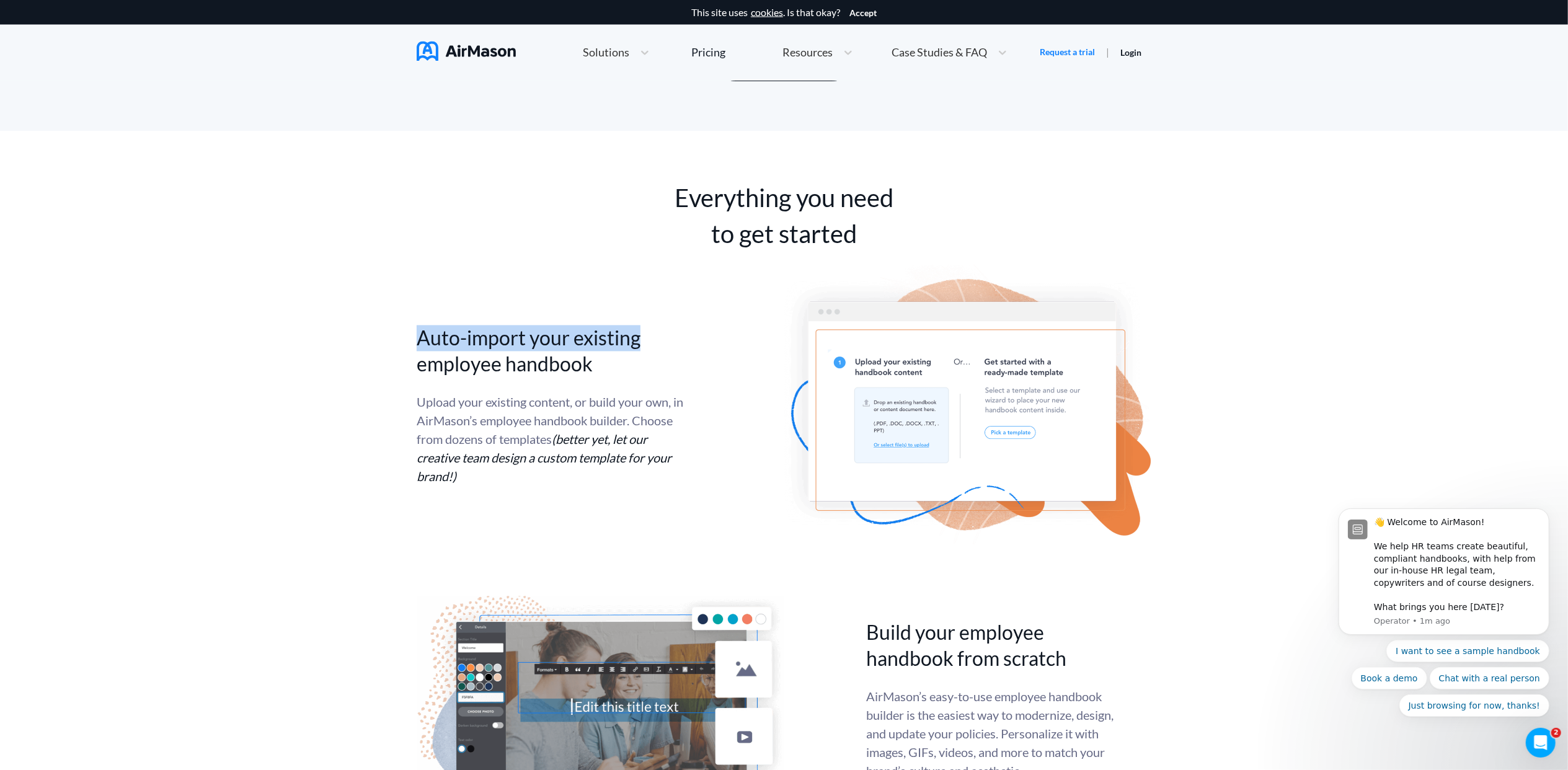
drag, startPoint x: 417, startPoint y: 350, endPoint x: 650, endPoint y: 351, distance: 233.0
click at [650, 351] on h2 "Auto-import your existing employee handbook" at bounding box center [550, 351] width 267 height 52
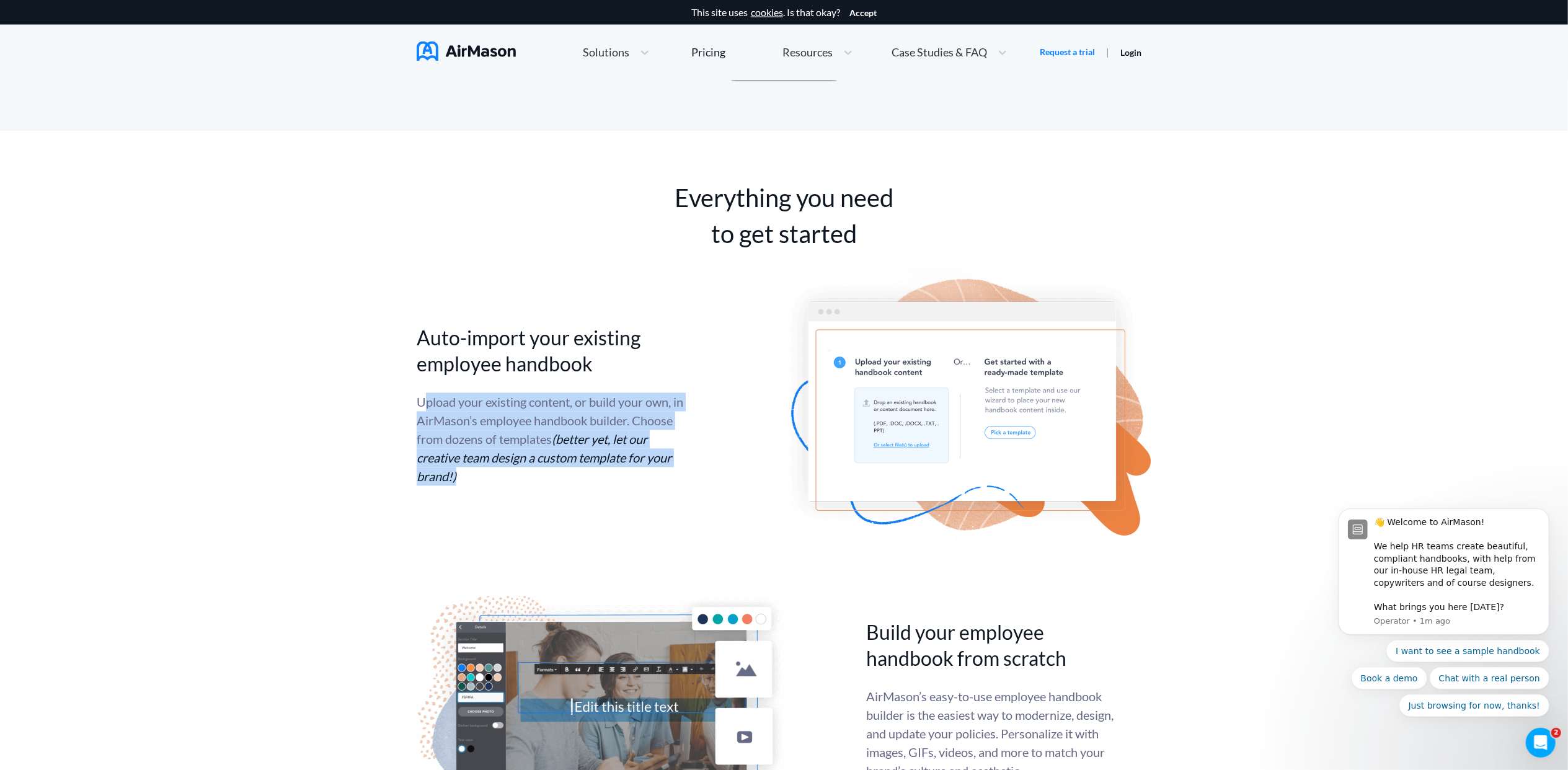
drag, startPoint x: 425, startPoint y: 401, endPoint x: 537, endPoint y: 482, distance: 138.2
click at [537, 482] on div "Upload your existing content, or build your own, in AirMason’s employee handboo…" at bounding box center [550, 440] width 267 height 93
click at [538, 484] on div "Upload your existing content, or build your own, in AirMason’s employee handboo…" at bounding box center [550, 440] width 267 height 93
drag, startPoint x: 413, startPoint y: 423, endPoint x: 655, endPoint y: 474, distance: 247.3
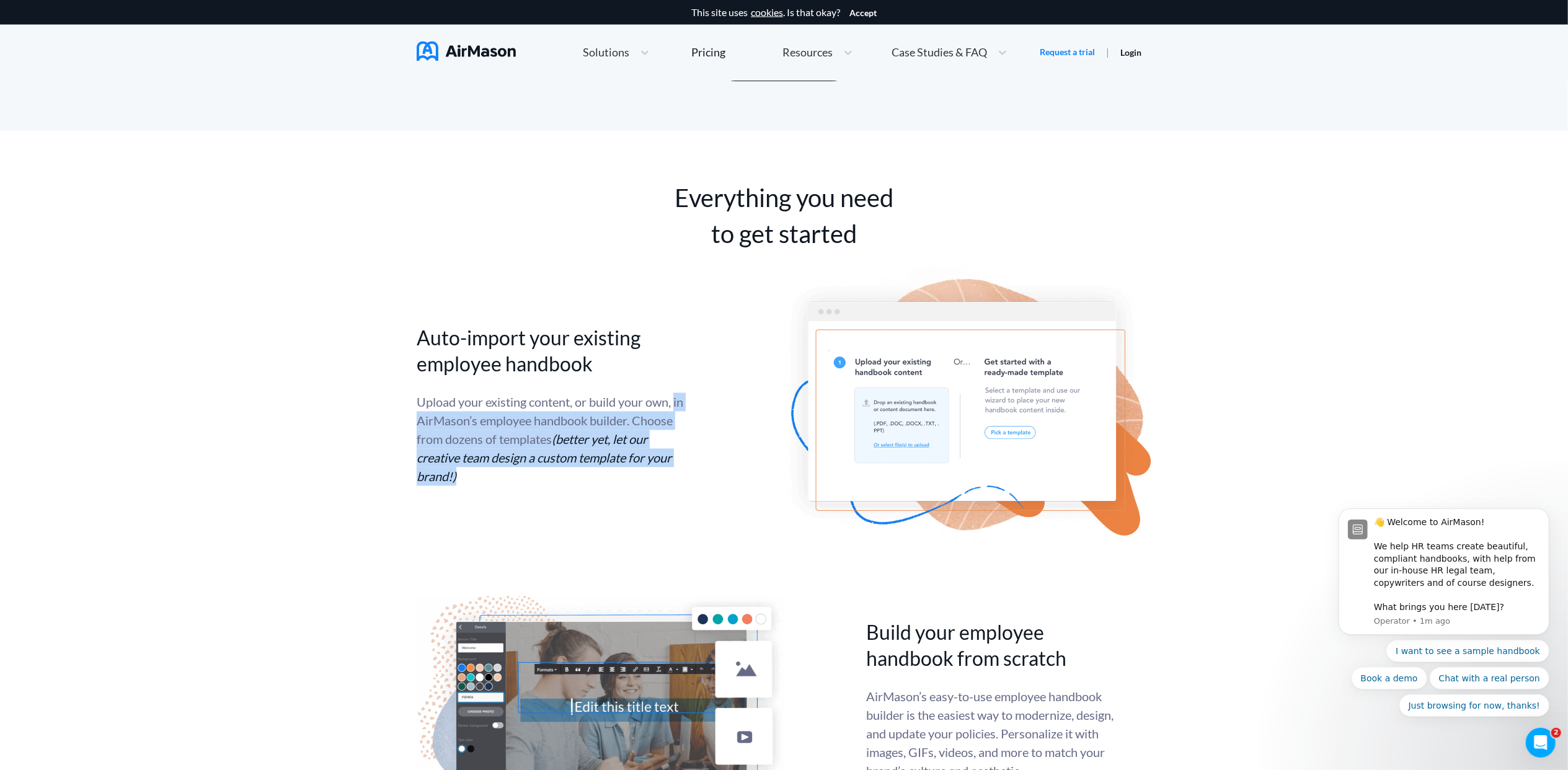
click at [655, 474] on div "Upload your existing content, or build your own, in AirMason’s employee handboo…" at bounding box center [550, 440] width 267 height 93
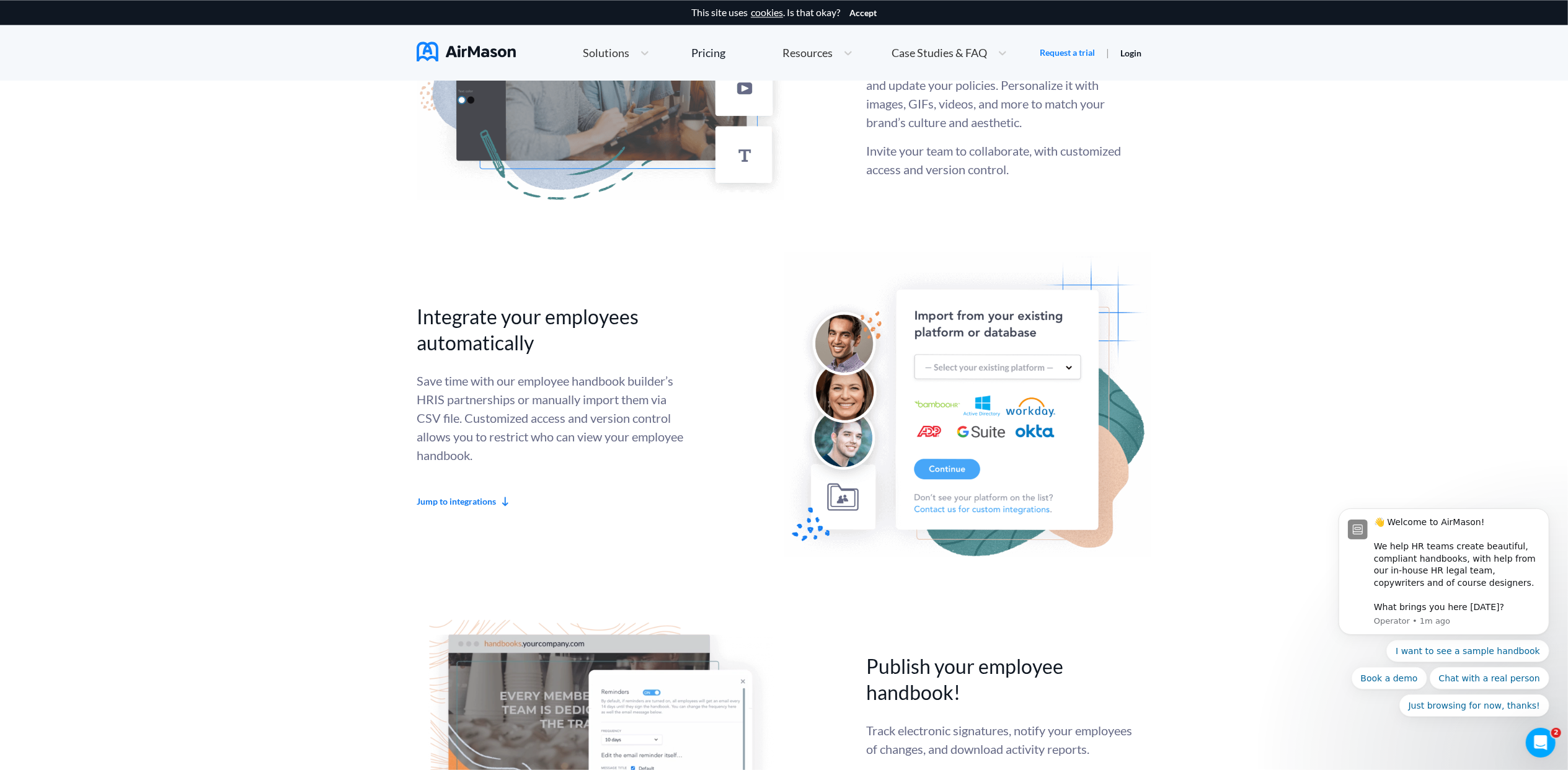
scroll to position [3223, 0]
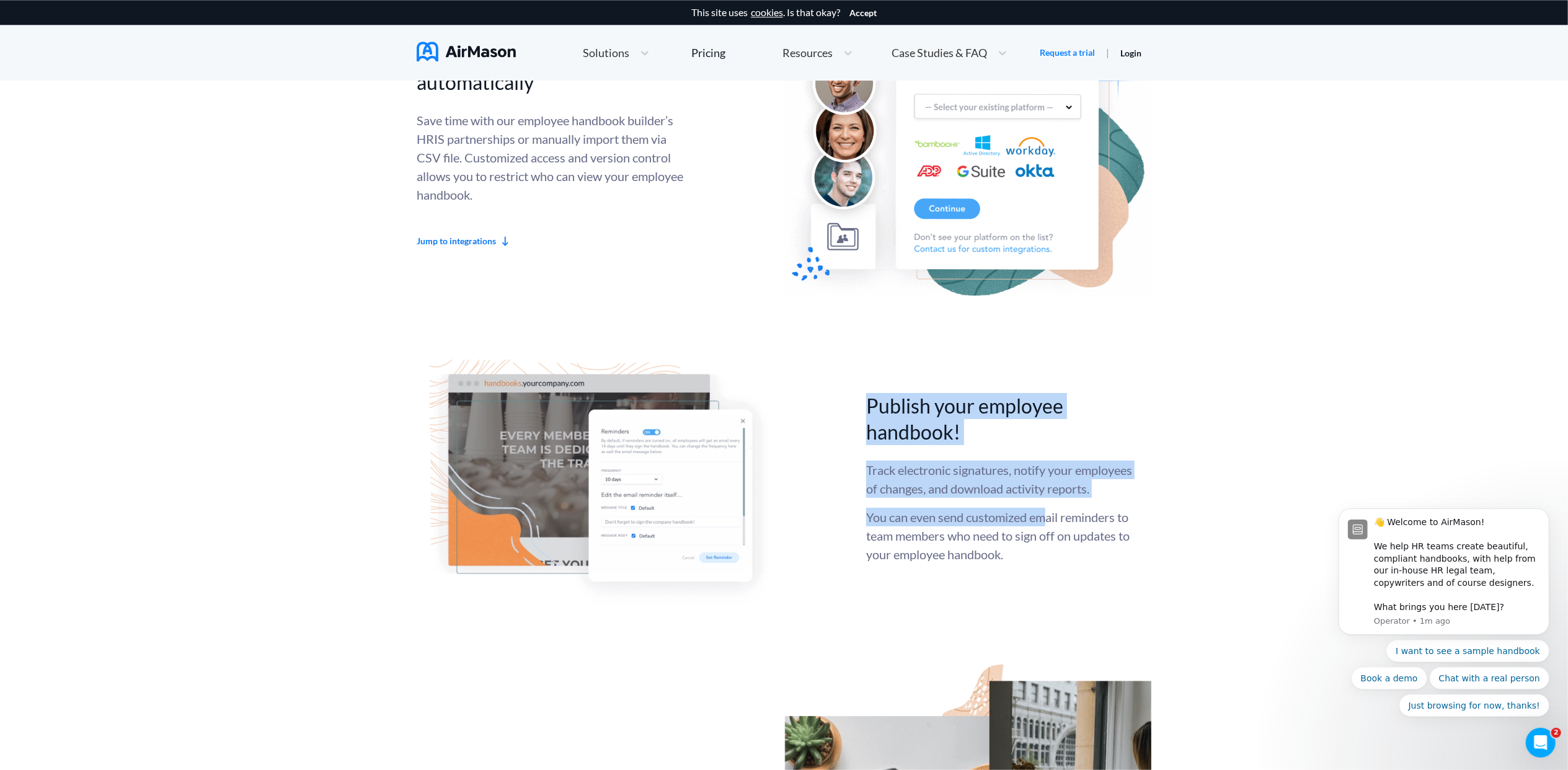
drag, startPoint x: 881, startPoint y: 397, endPoint x: 1047, endPoint y: 534, distance: 215.2
click at [1047, 534] on div "Publish your employee handbook! Track electronic signatures, notify your employ…" at bounding box center [784, 477] width 735 height 257
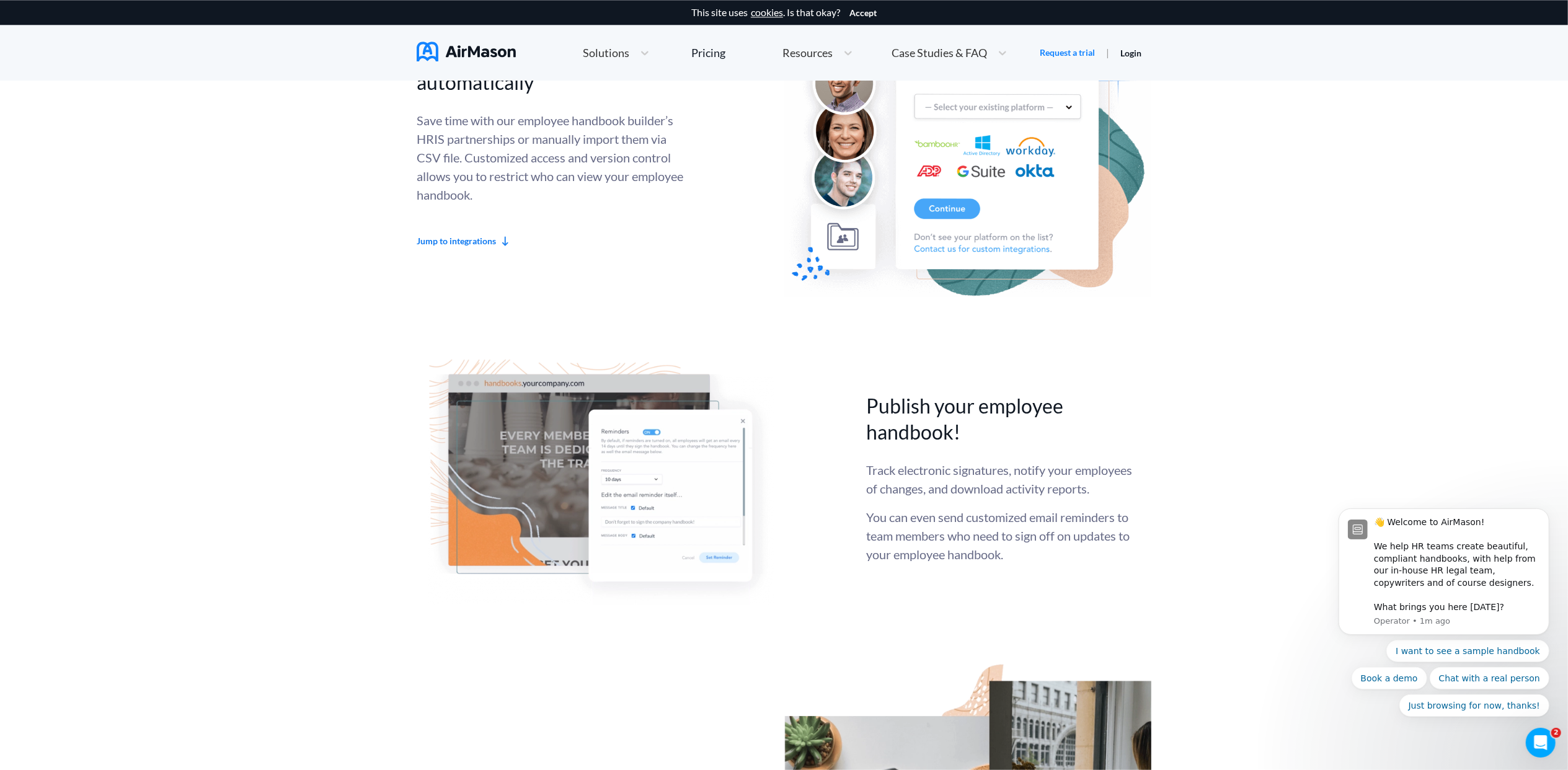
click at [1047, 537] on div "Track electronic signatures, notify your employees of changes, and download act…" at bounding box center [1000, 512] width 267 height 103
drag, startPoint x: 866, startPoint y: 398, endPoint x: 1119, endPoint y: 392, distance: 253.1
click at [1121, 392] on div "Publish your employee handbook! Track electronic signatures, notify your employ…" at bounding box center [784, 477] width 735 height 257
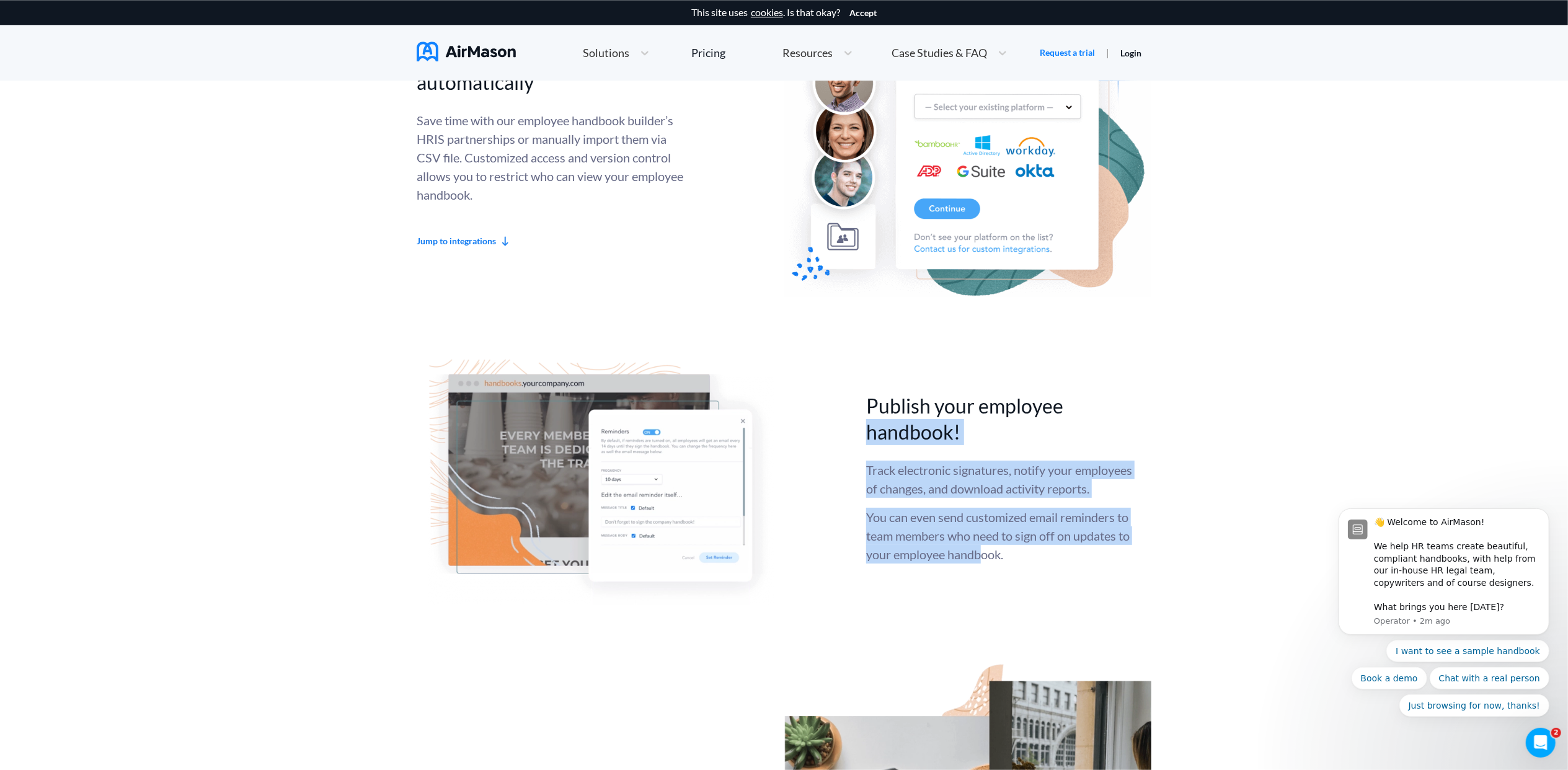
drag, startPoint x: 894, startPoint y: 424, endPoint x: 1002, endPoint y: 578, distance: 188.1
click at [1002, 578] on div "Publish your employee handbook! Track electronic signatures, notify your employ…" at bounding box center [784, 477] width 735 height 257
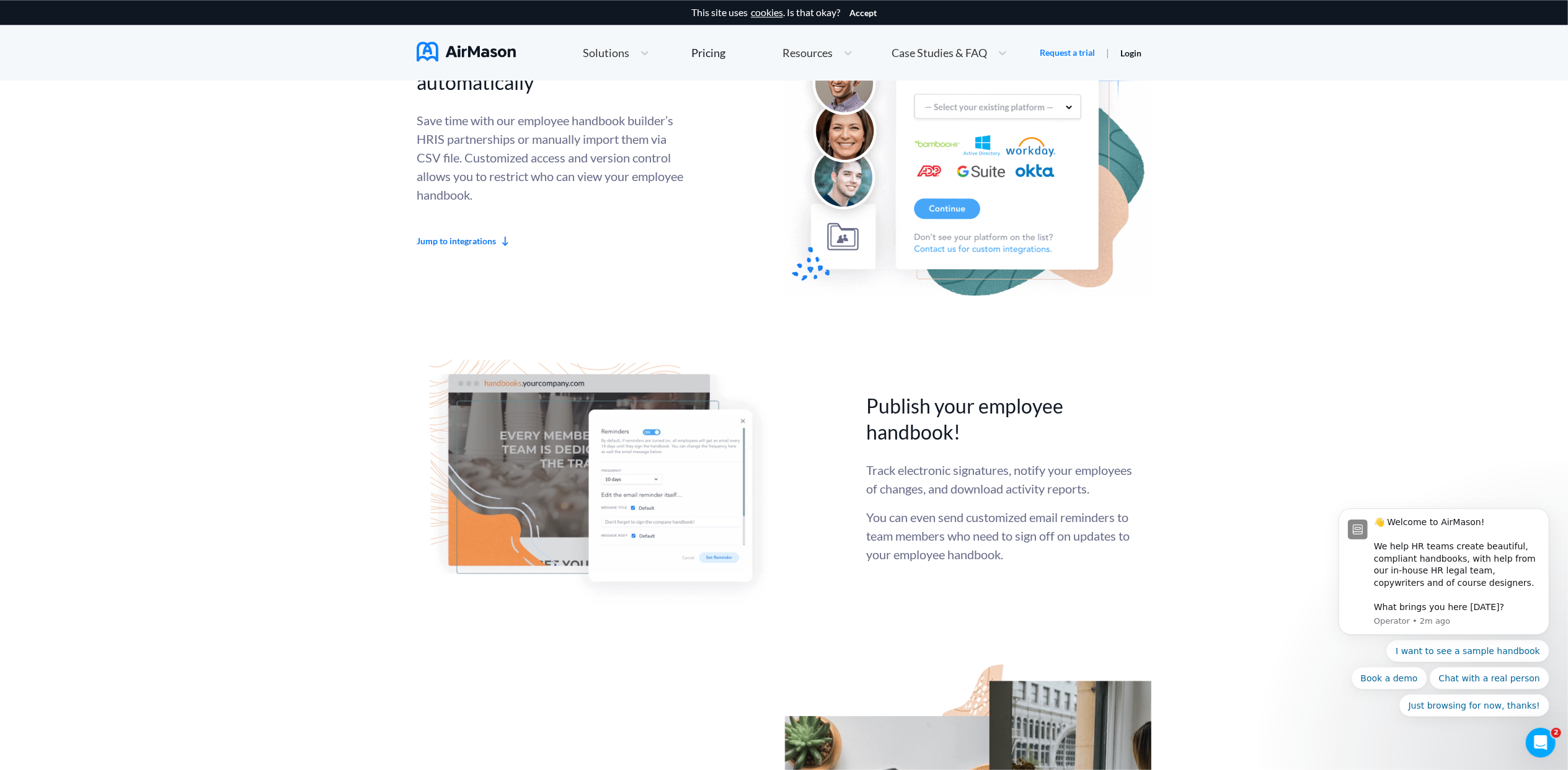
drag, startPoint x: 1002, startPoint y: 578, endPoint x: 1049, endPoint y: 578, distance: 47.0
click at [1049, 578] on div "Publish your employee handbook! Track electronic signatures, notify your employ…" at bounding box center [784, 477] width 735 height 257
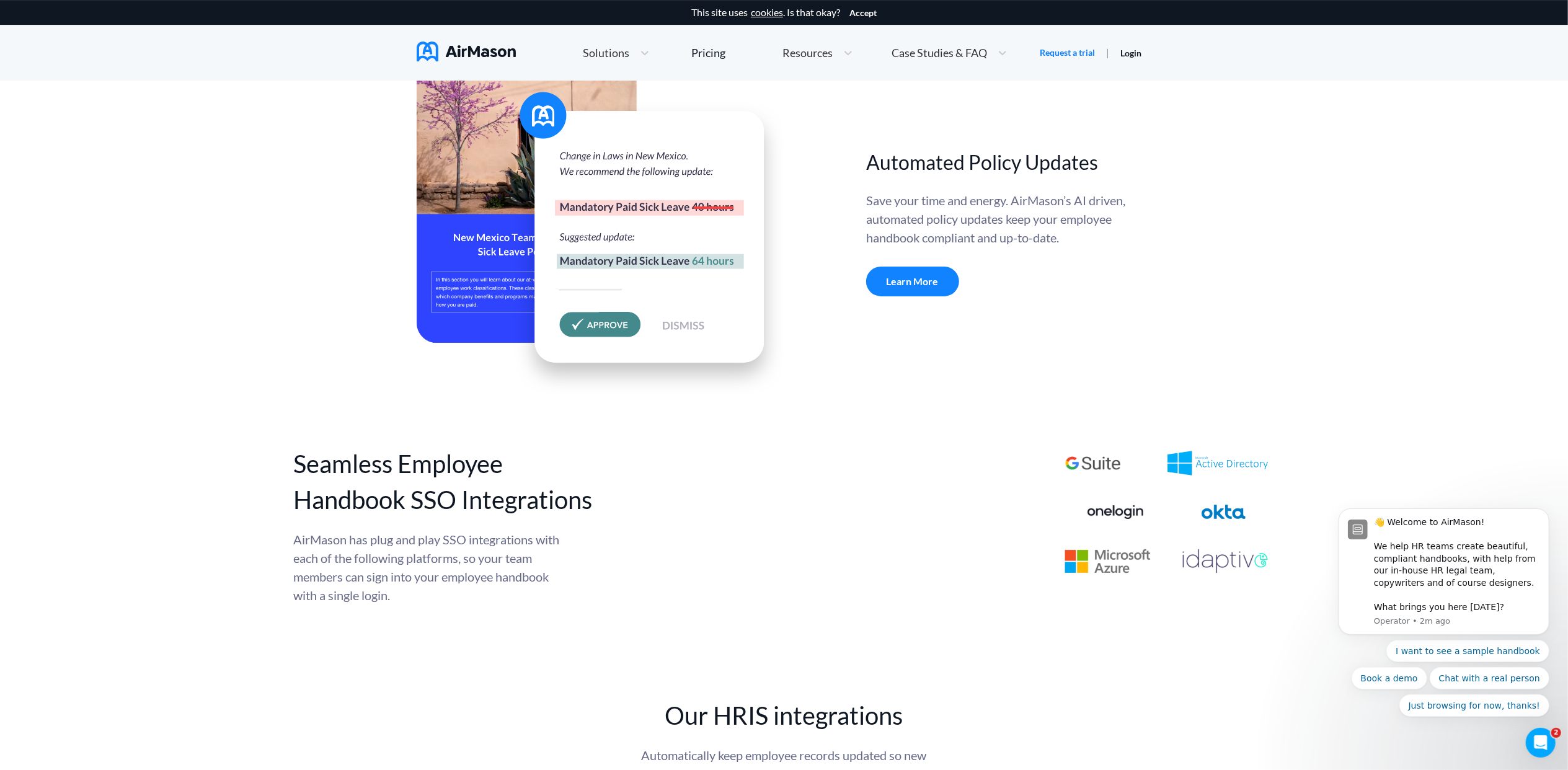
scroll to position [4545, 0]
